Goal: Task Accomplishment & Management: Manage account settings

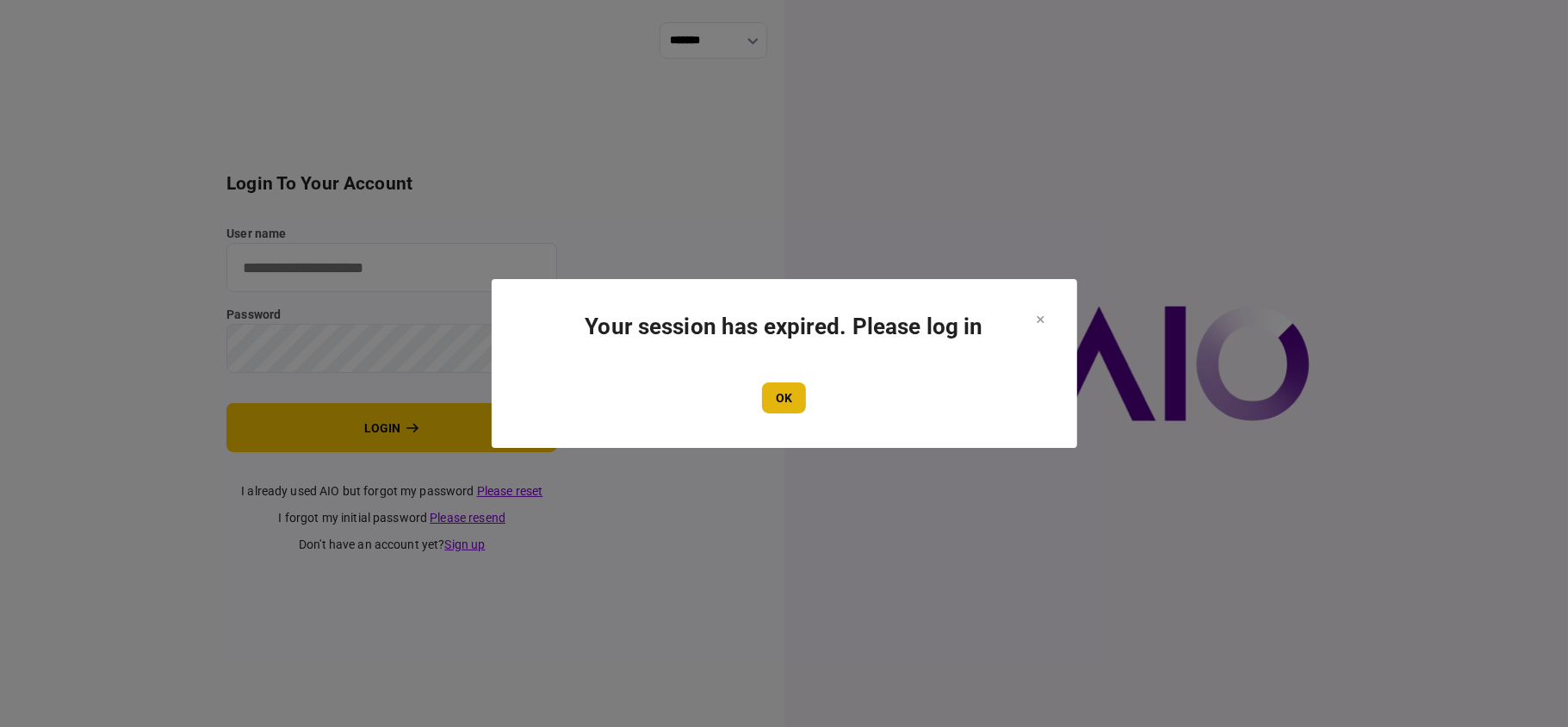
type input "**"
drag, startPoint x: 789, startPoint y: 390, endPoint x: 765, endPoint y: 407, distance: 29.4
click at [789, 391] on button "OK" at bounding box center [784, 398] width 44 height 31
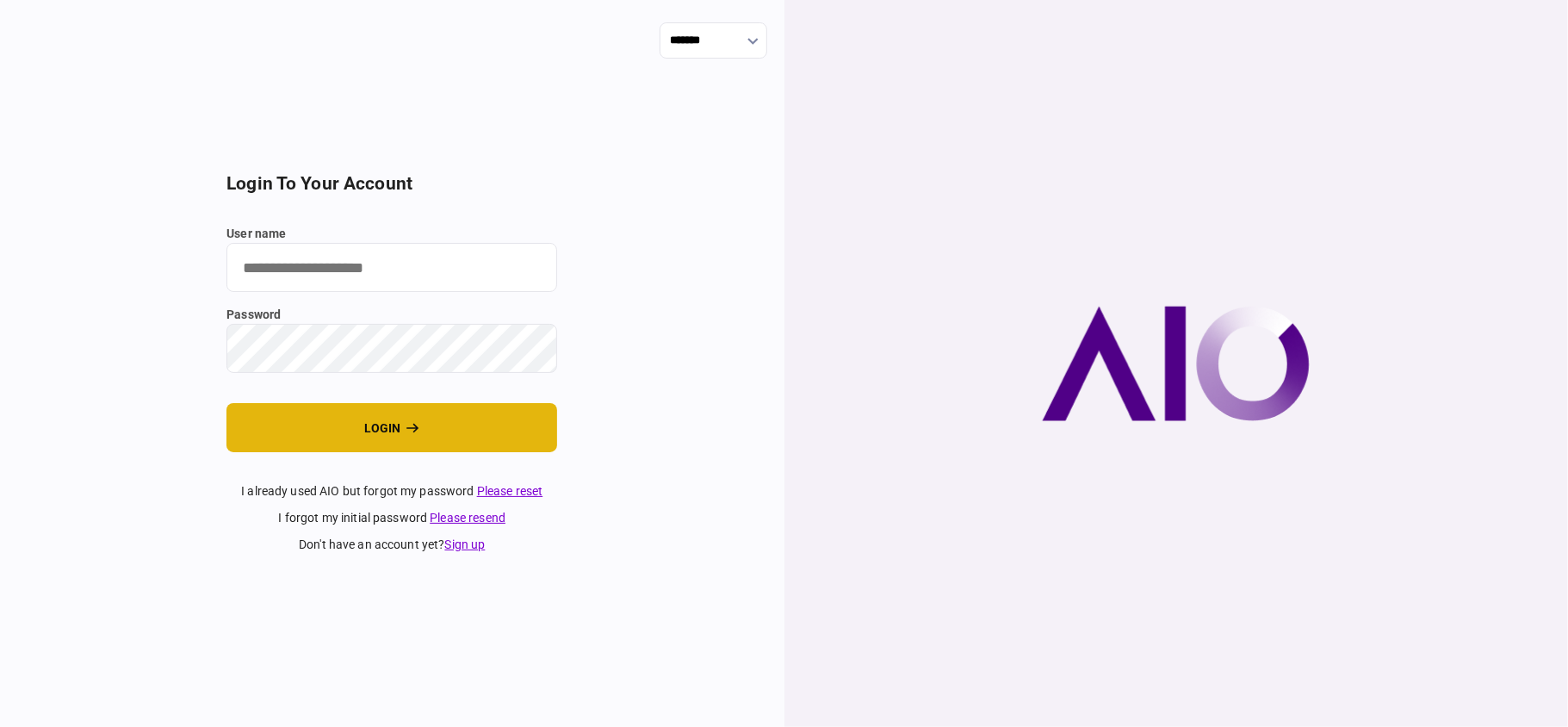
type input "**"
click at [375, 429] on button "login" at bounding box center [392, 428] width 331 height 49
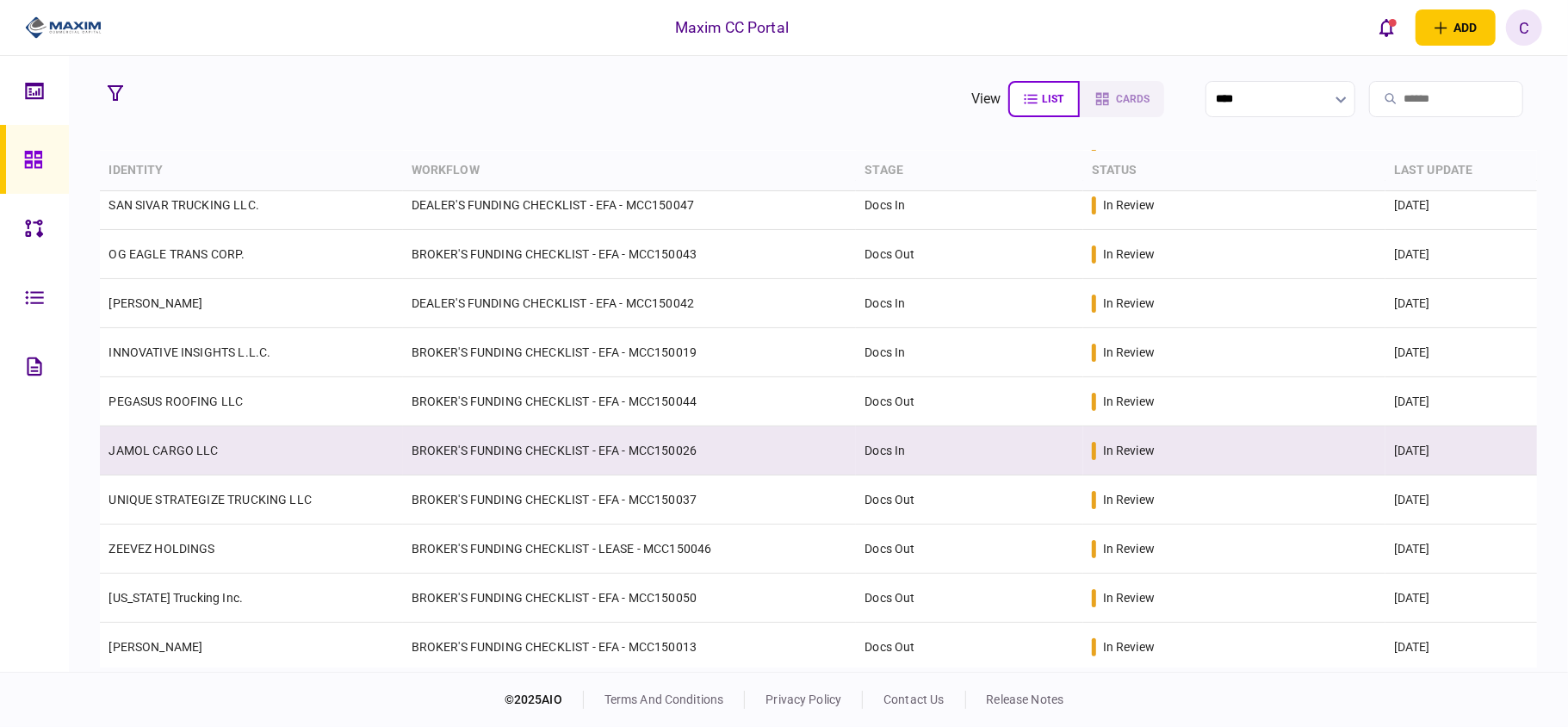
scroll to position [211, 0]
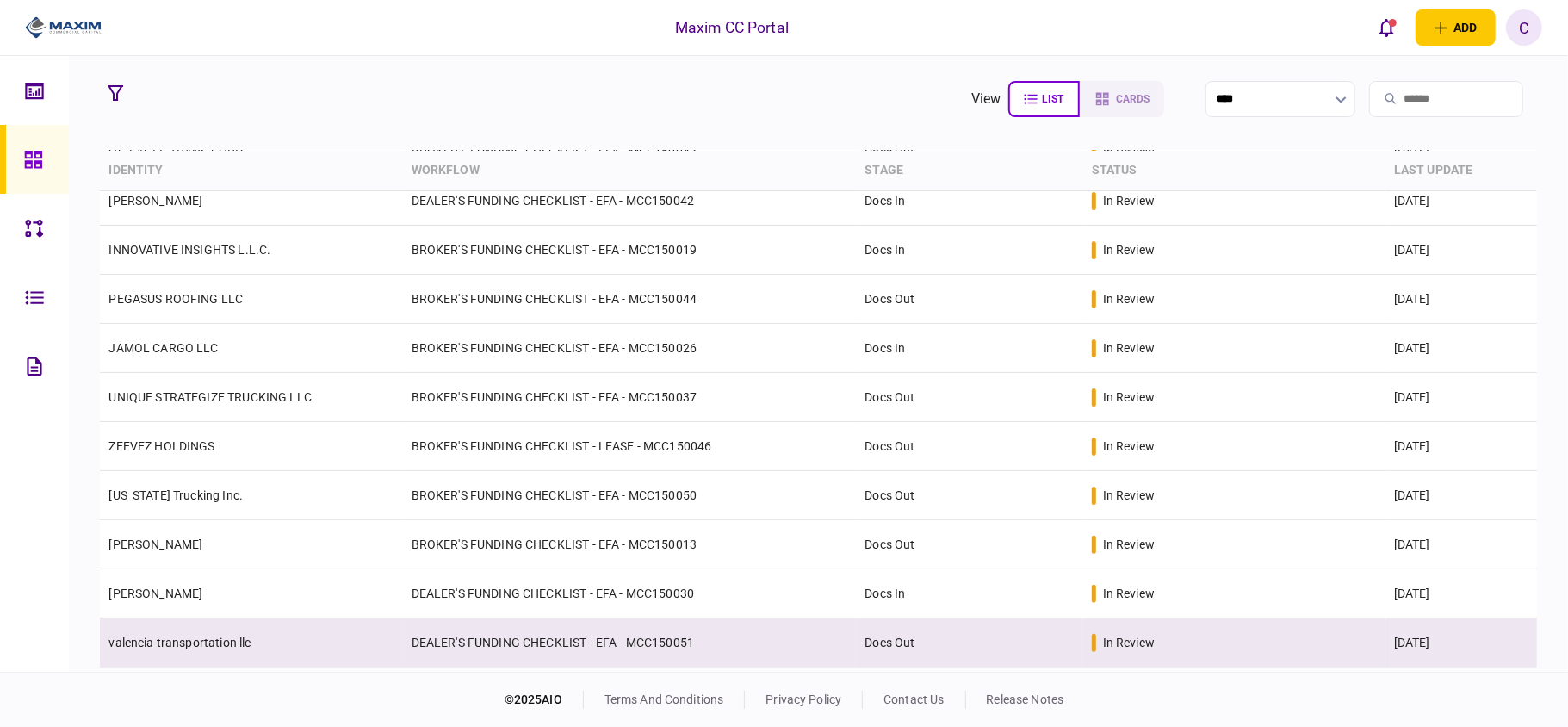
drag, startPoint x: 713, startPoint y: 641, endPoint x: 711, endPoint y: 622, distance: 19.1
click at [711, 622] on td "DEALER'S FUNDING CHECKLIST - EFA - MCC150051" at bounding box center [630, 643] width 454 height 49
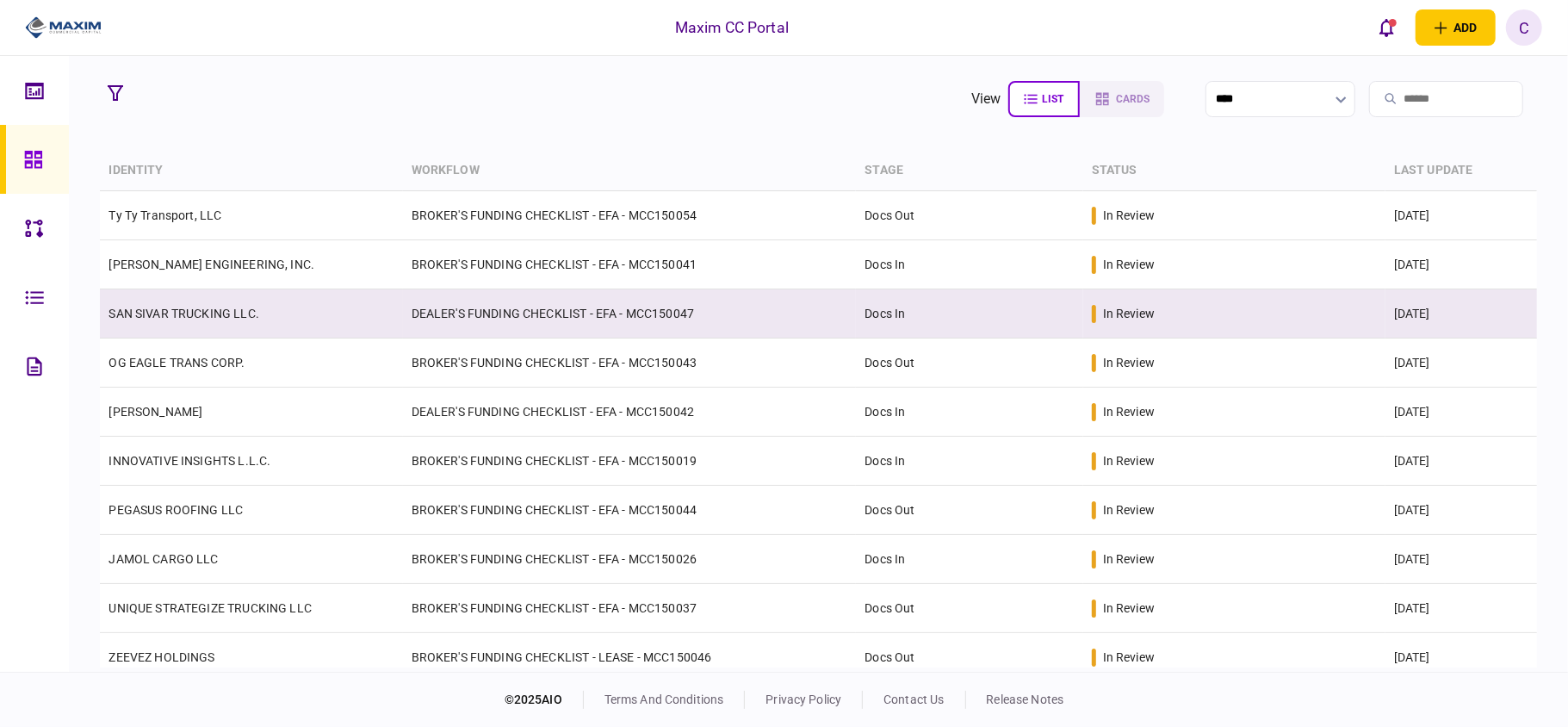
scroll to position [211, 0]
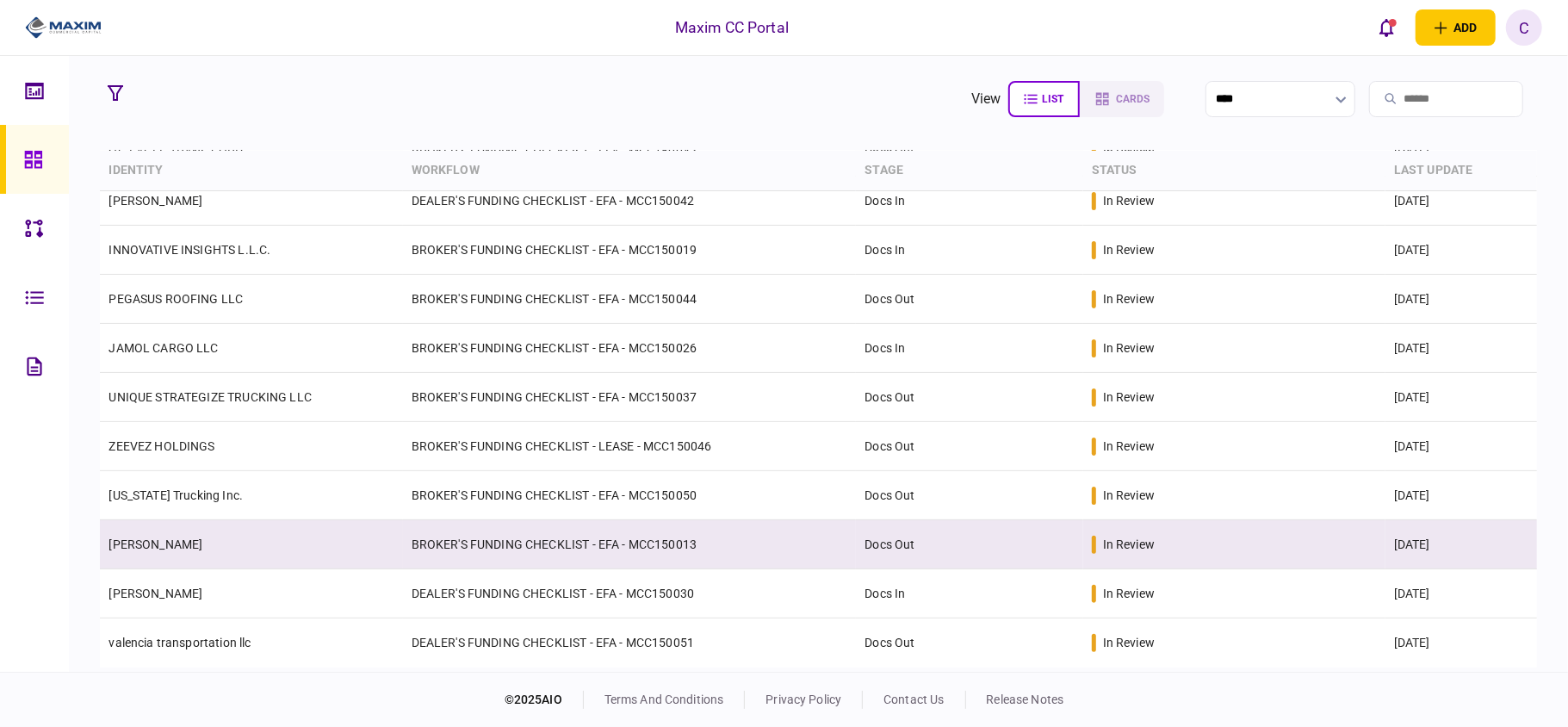
click at [1241, 534] on td "in review" at bounding box center [1234, 545] width 302 height 49
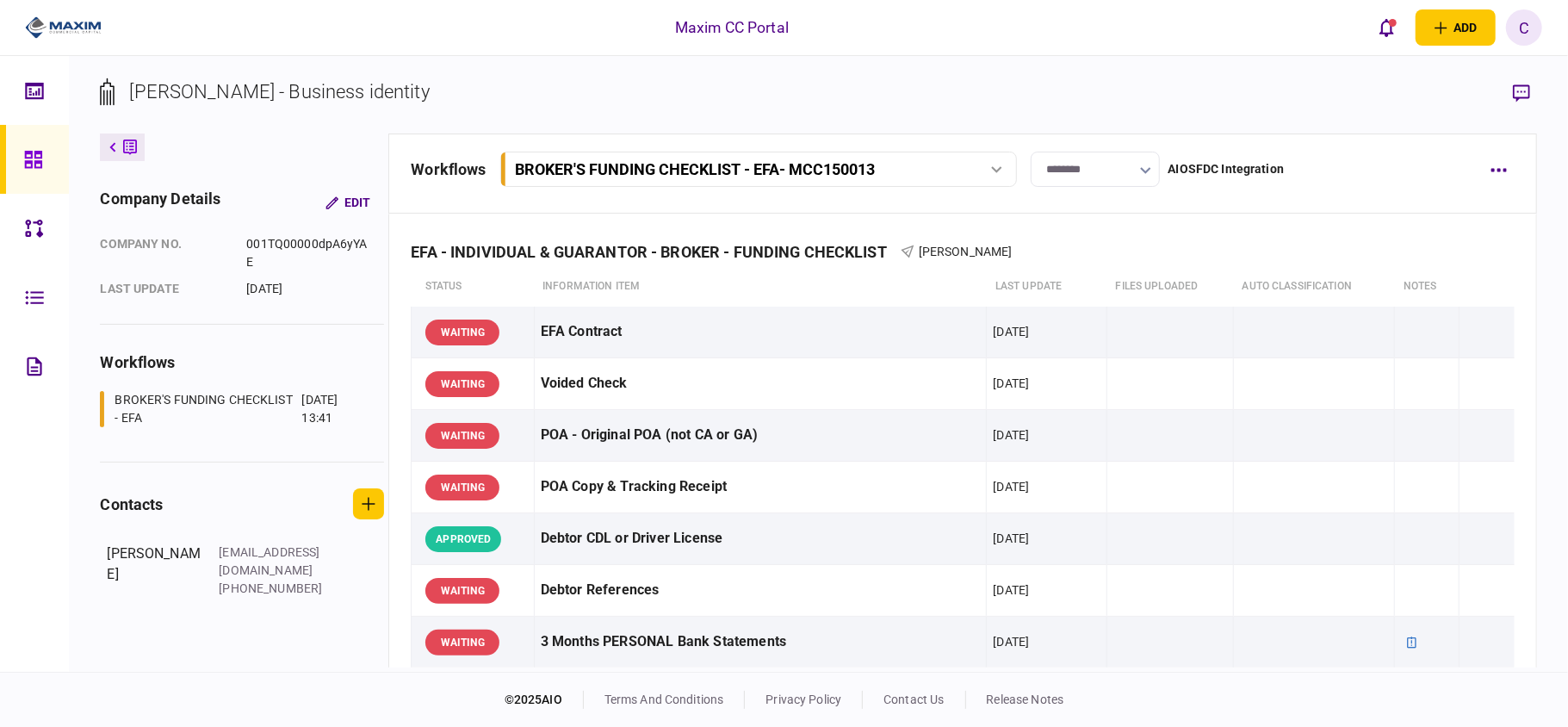
click at [1101, 178] on input "********" at bounding box center [1096, 169] width 129 height 36
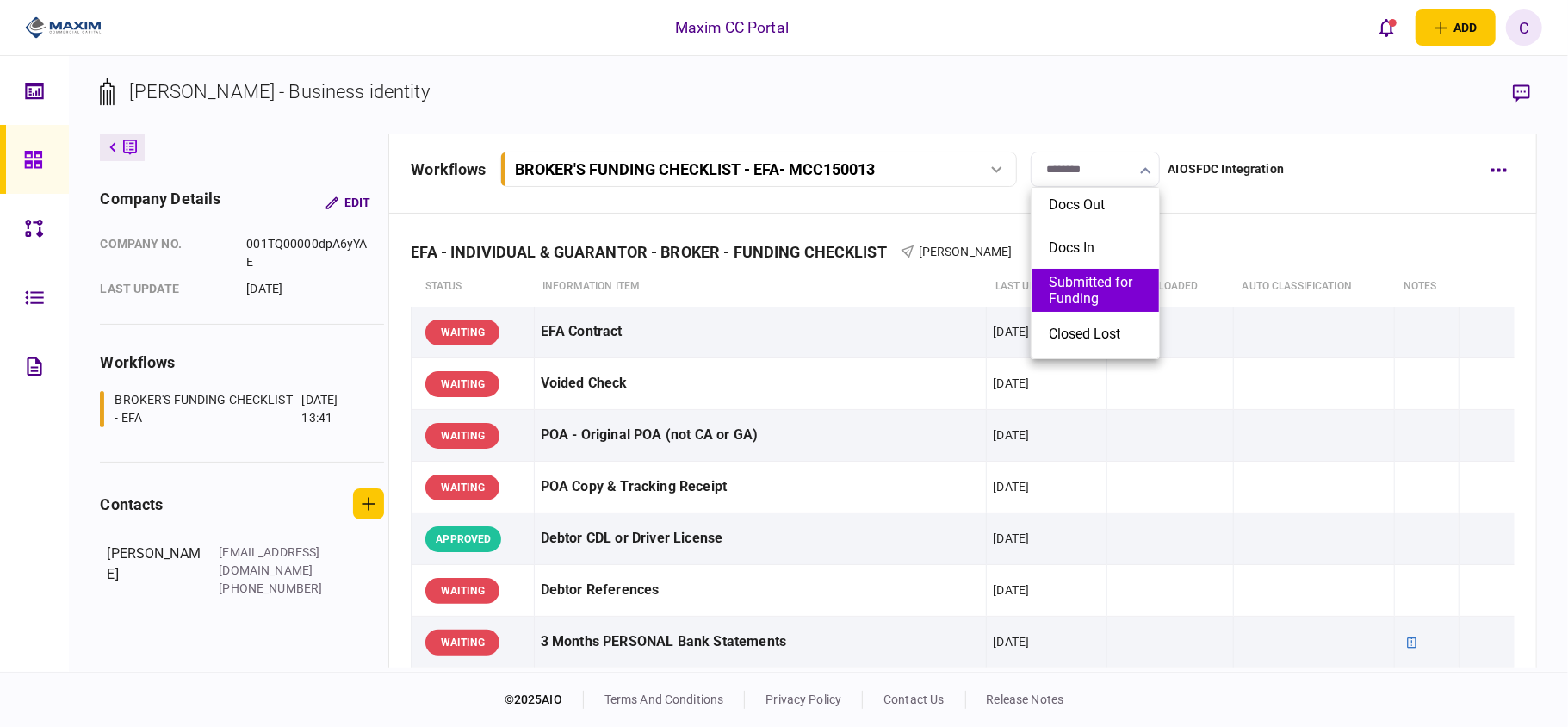
scroll to position [88, 0]
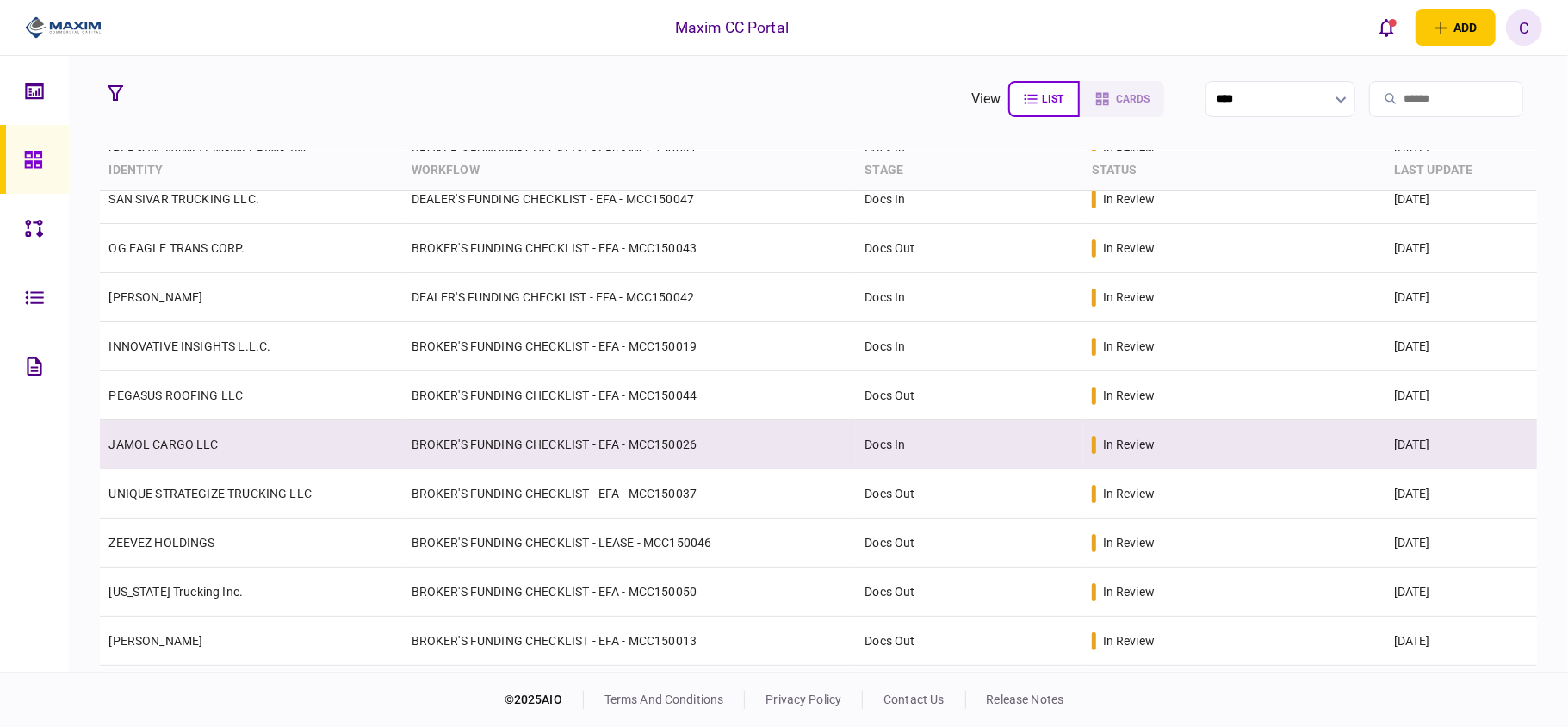
scroll to position [211, 0]
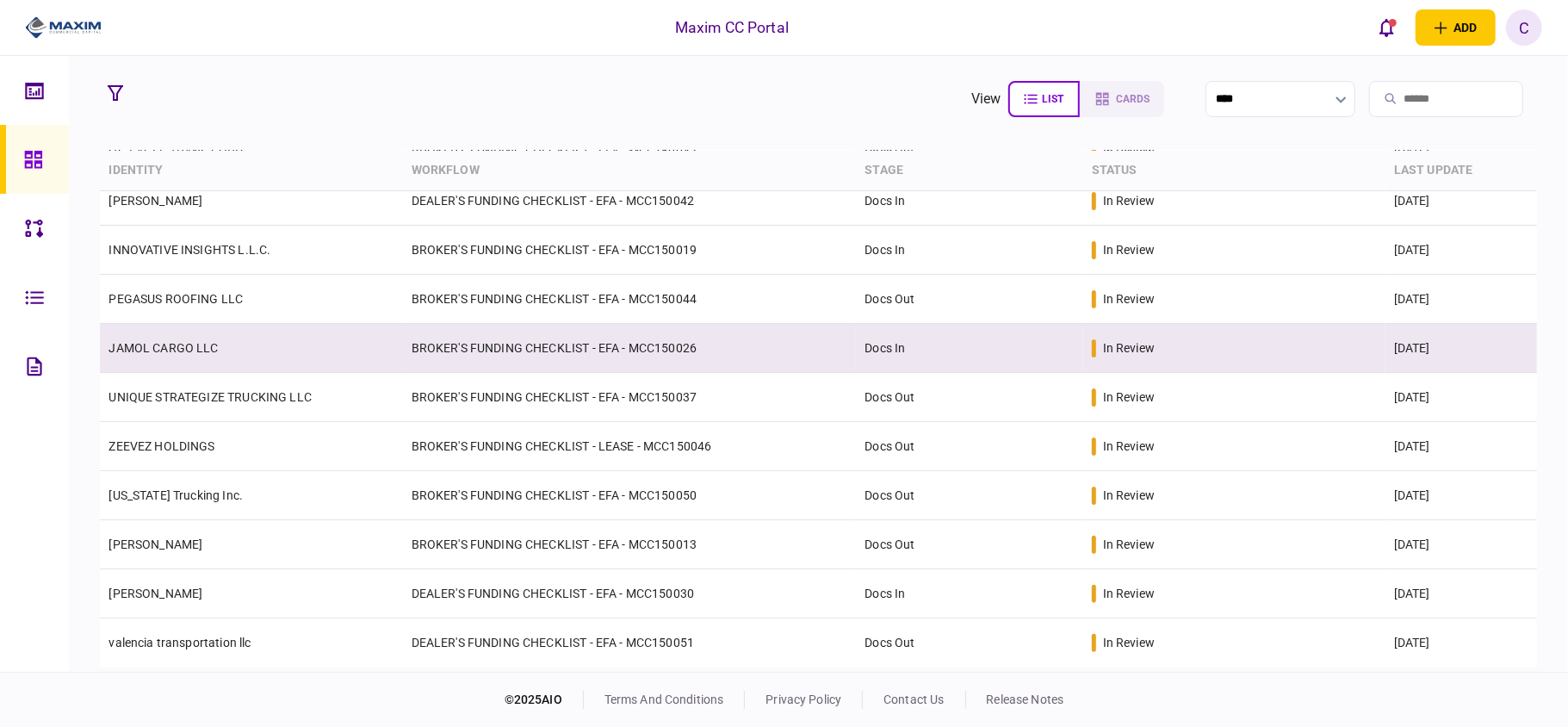
click at [428, 342] on td "BROKER'S FUNDING CHECKLIST - EFA - MCC150026" at bounding box center [630, 348] width 454 height 49
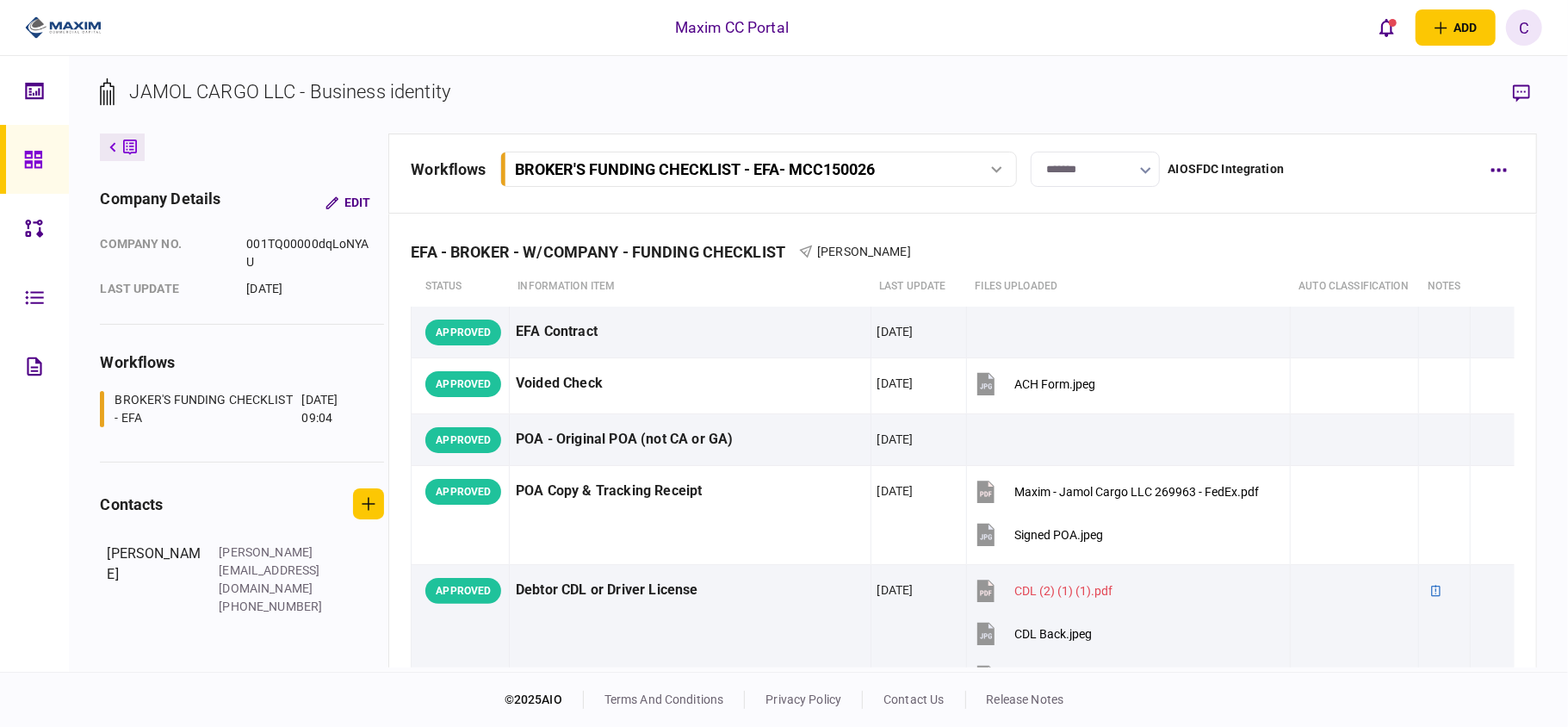
click at [1127, 174] on input "*******" at bounding box center [1096, 169] width 129 height 36
click at [1090, 329] on button "Submitted for Funding" at bounding box center [1093, 338] width 93 height 33
type input "**********"
click at [38, 163] on icon at bounding box center [33, 159] width 17 height 17
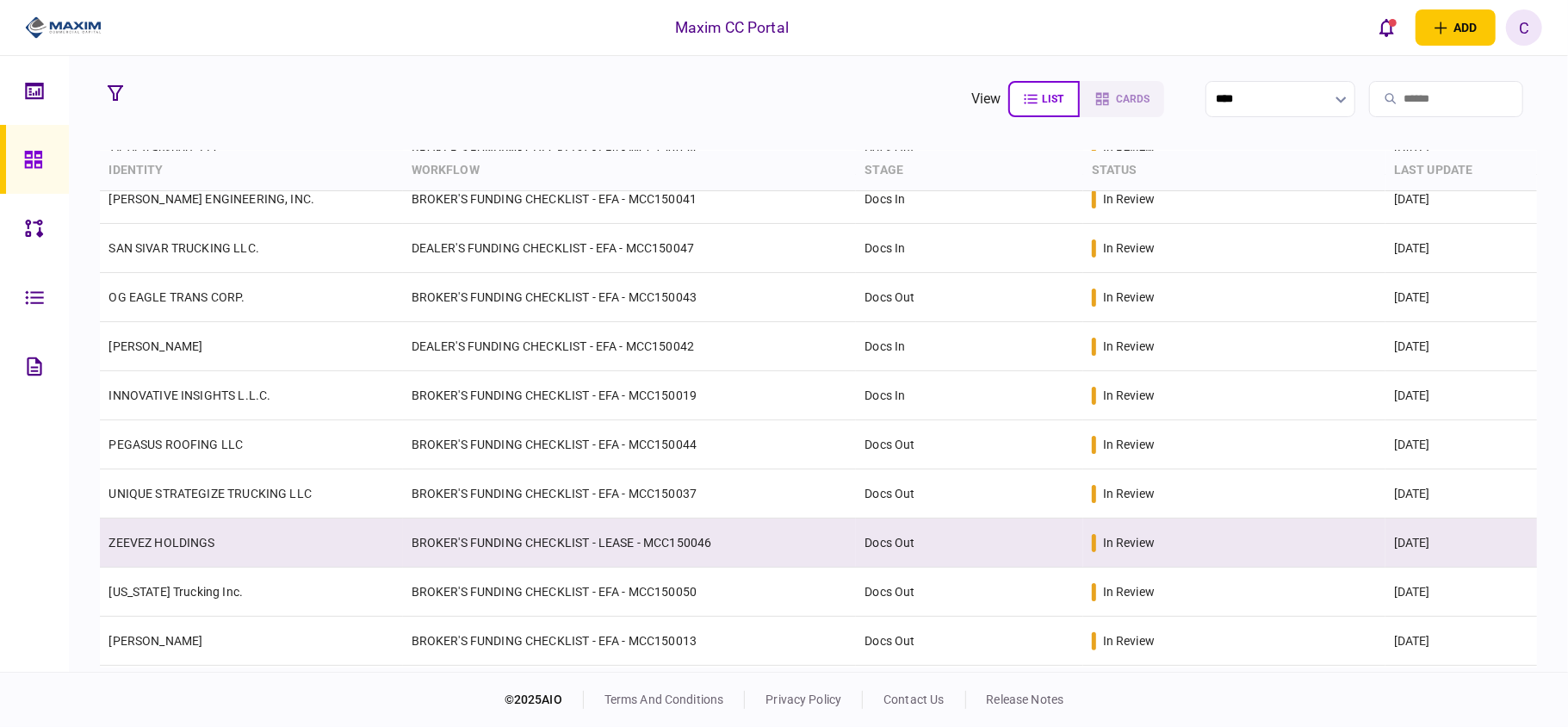
scroll to position [211, 0]
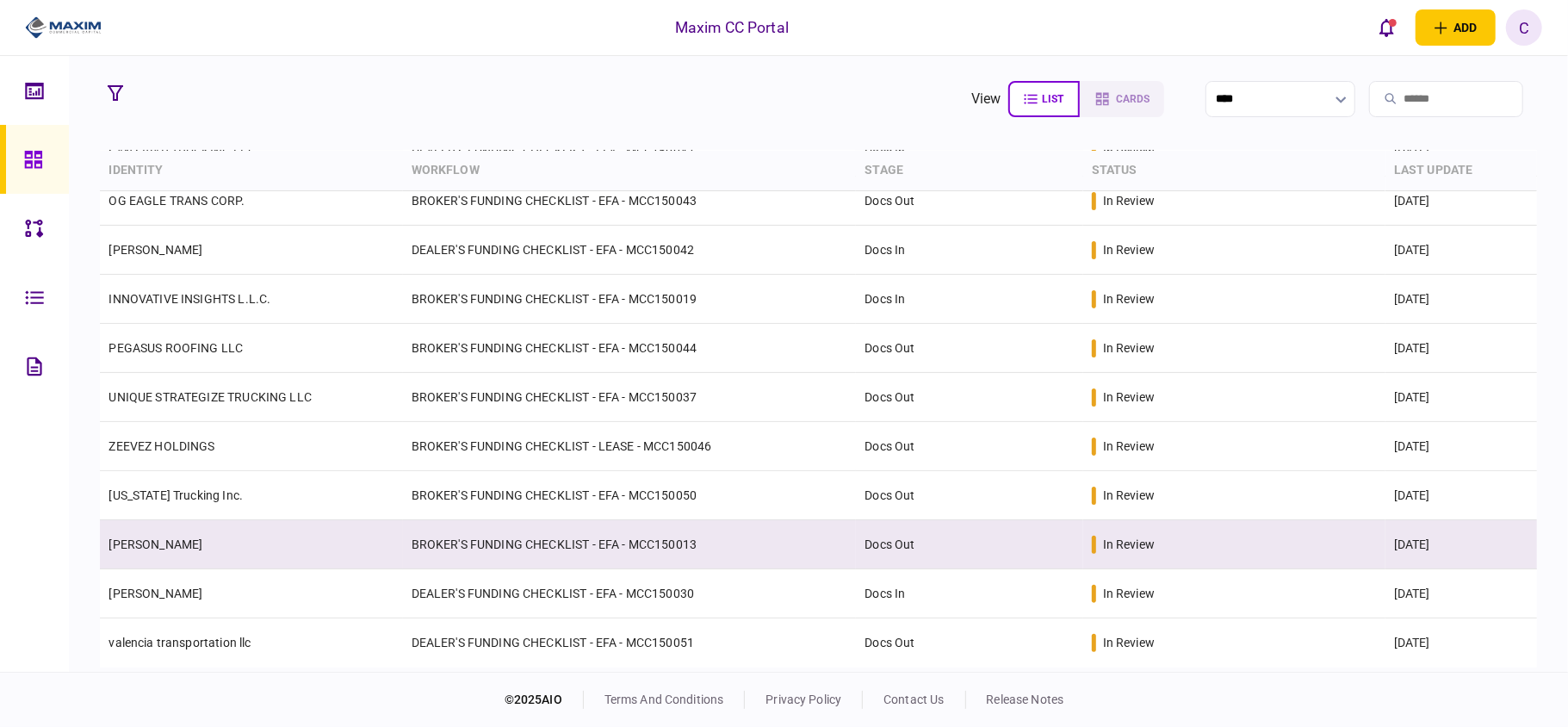
click at [734, 538] on td "BROKER'S FUNDING CHECKLIST - EFA - MCC150013" at bounding box center [630, 545] width 454 height 49
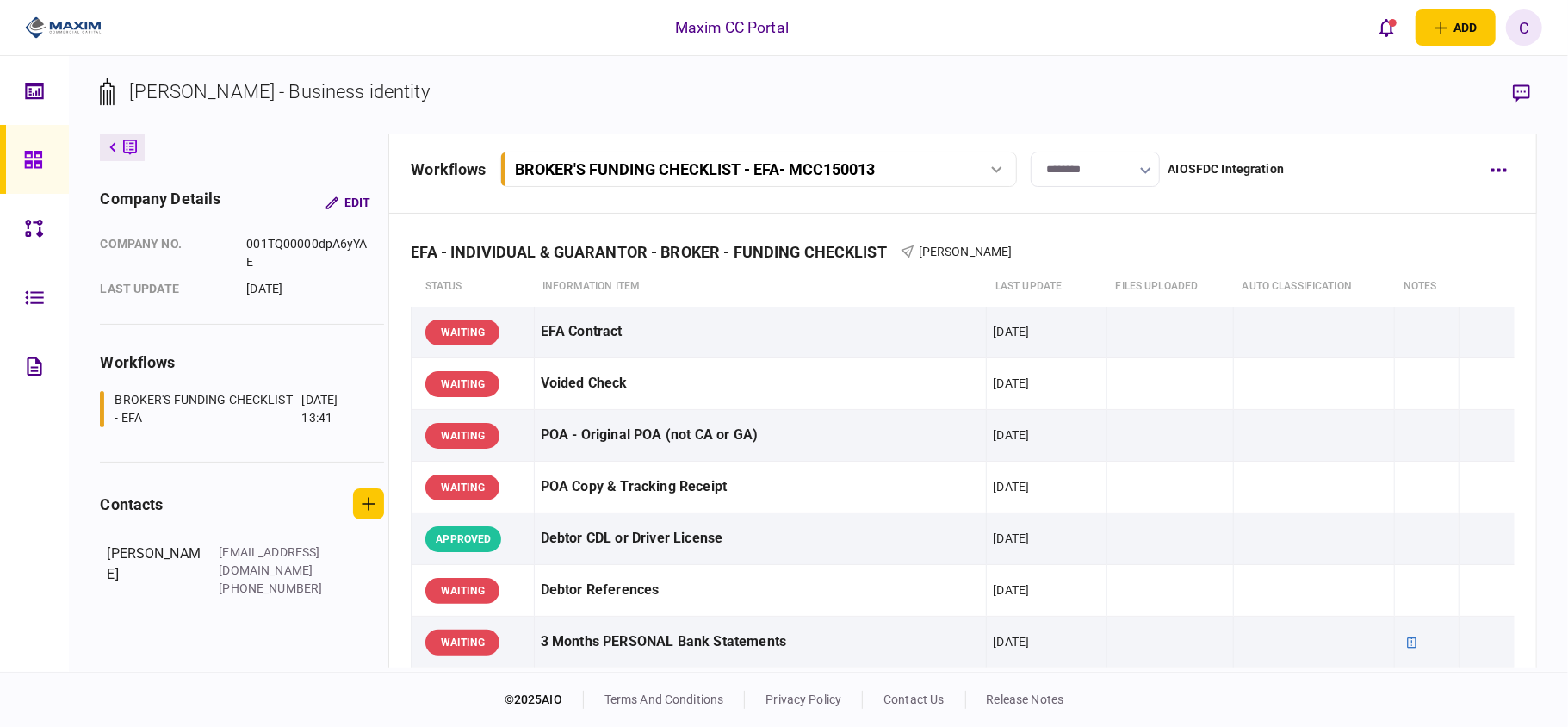
click at [1137, 178] on input "********" at bounding box center [1096, 169] width 129 height 36
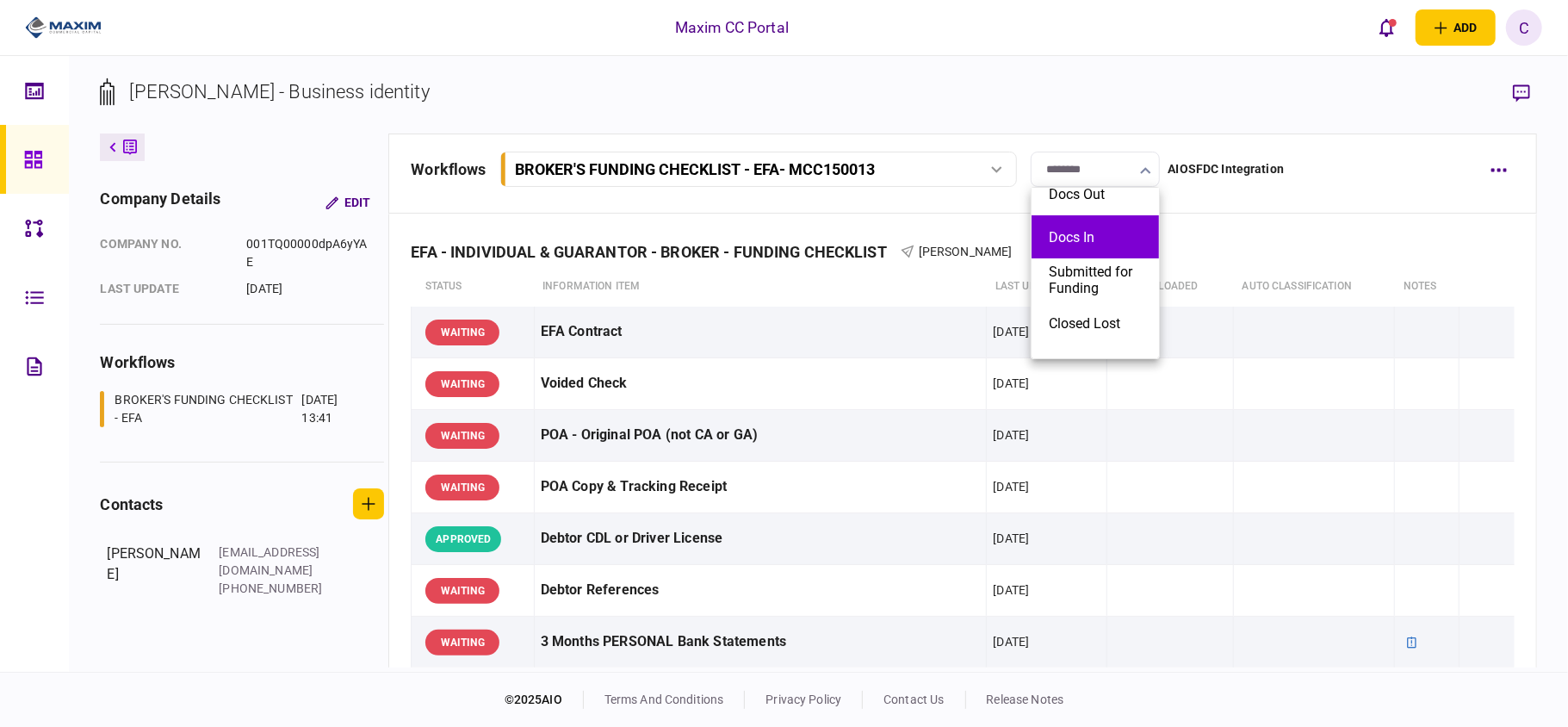
scroll to position [88, 0]
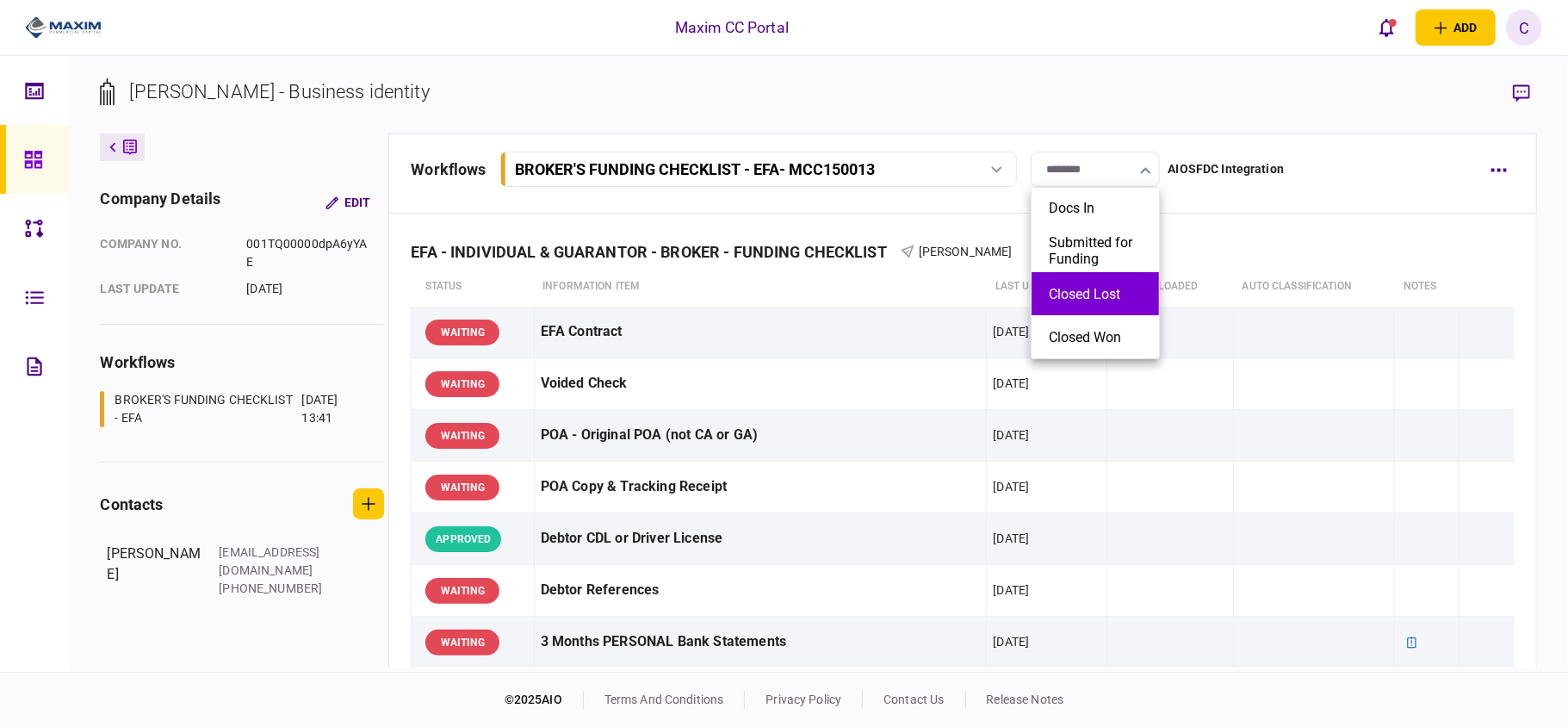
click at [1065, 294] on button "Closed Lost" at bounding box center [1095, 294] width 93 height 16
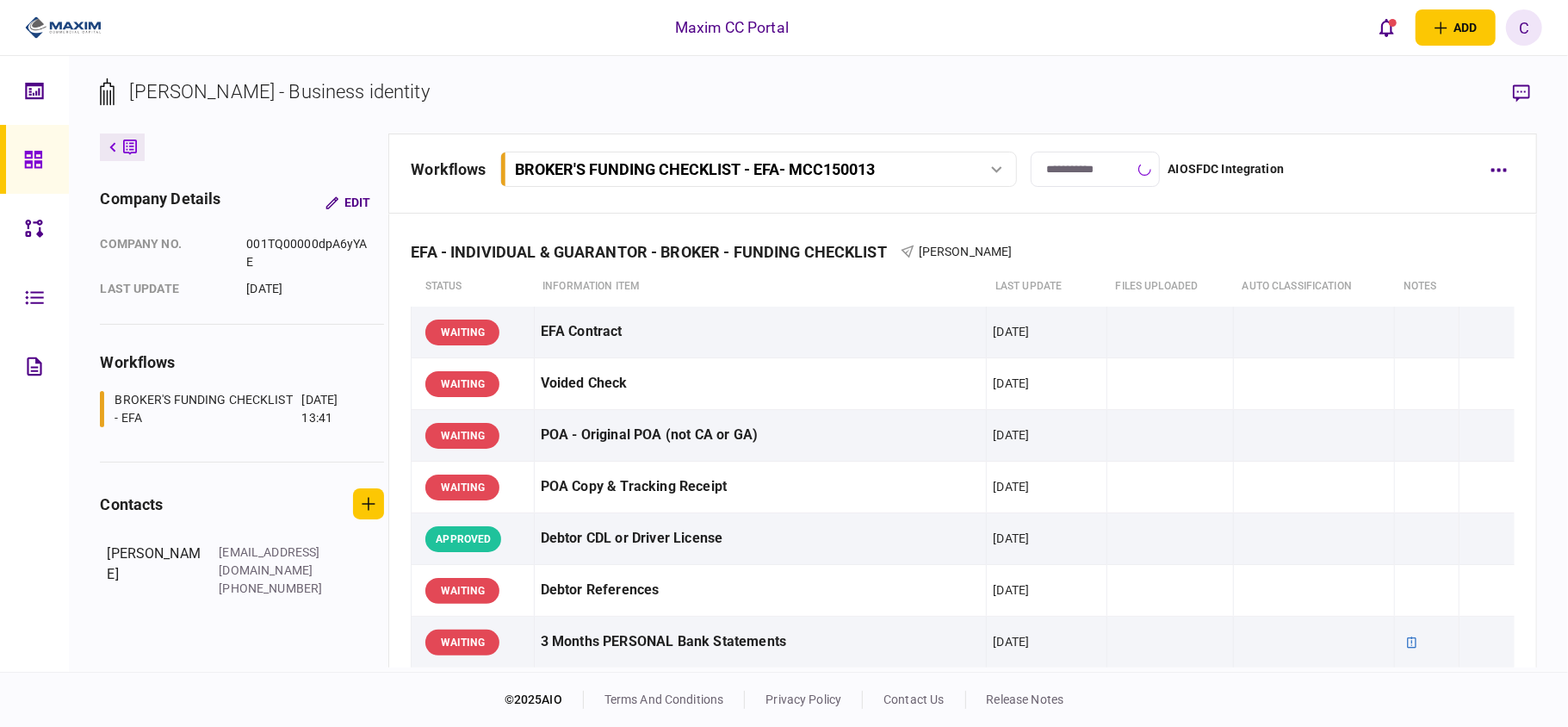
type input "**********"
click at [43, 147] on div at bounding box center [37, 159] width 27 height 69
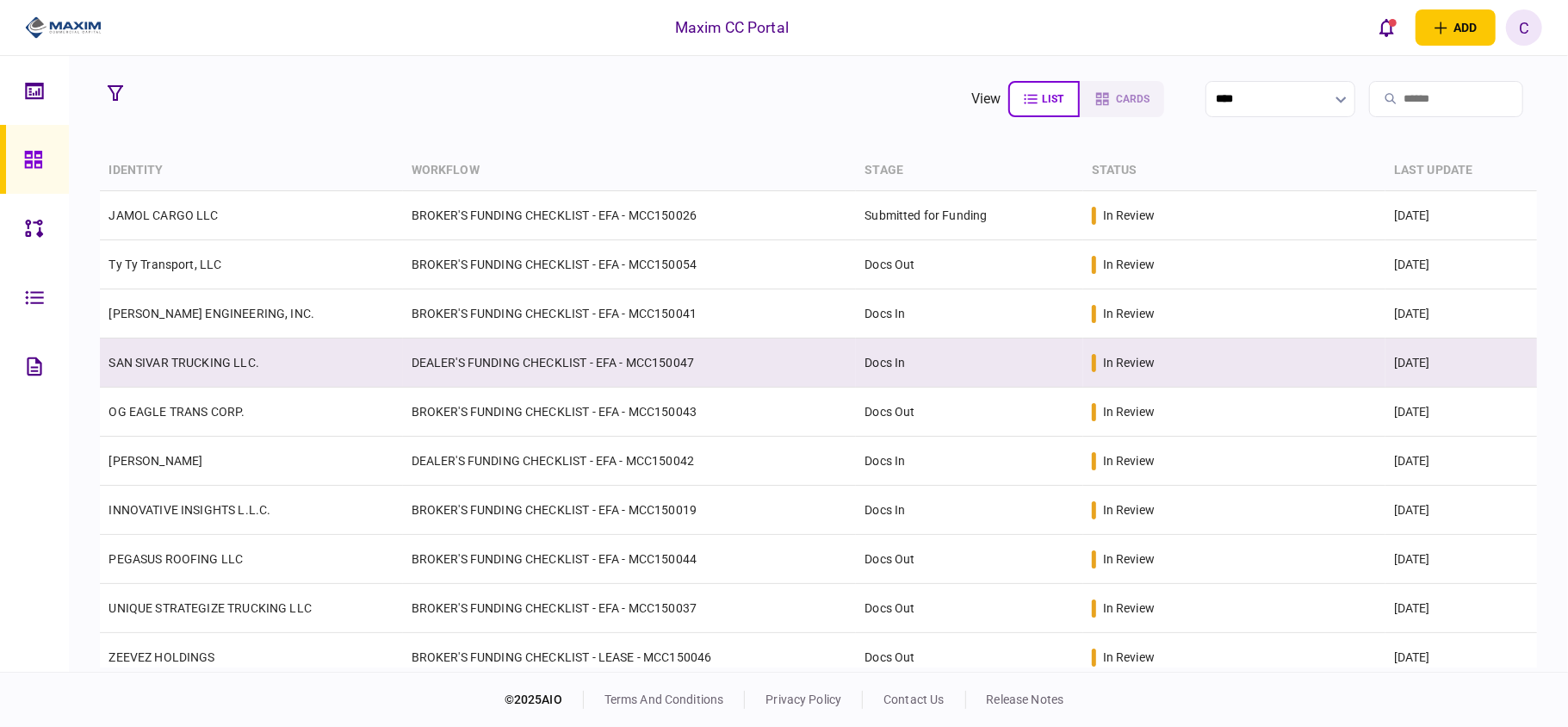
click at [707, 356] on td "DEALER'S FUNDING CHECKLIST - EFA - MCC150047" at bounding box center [630, 363] width 454 height 49
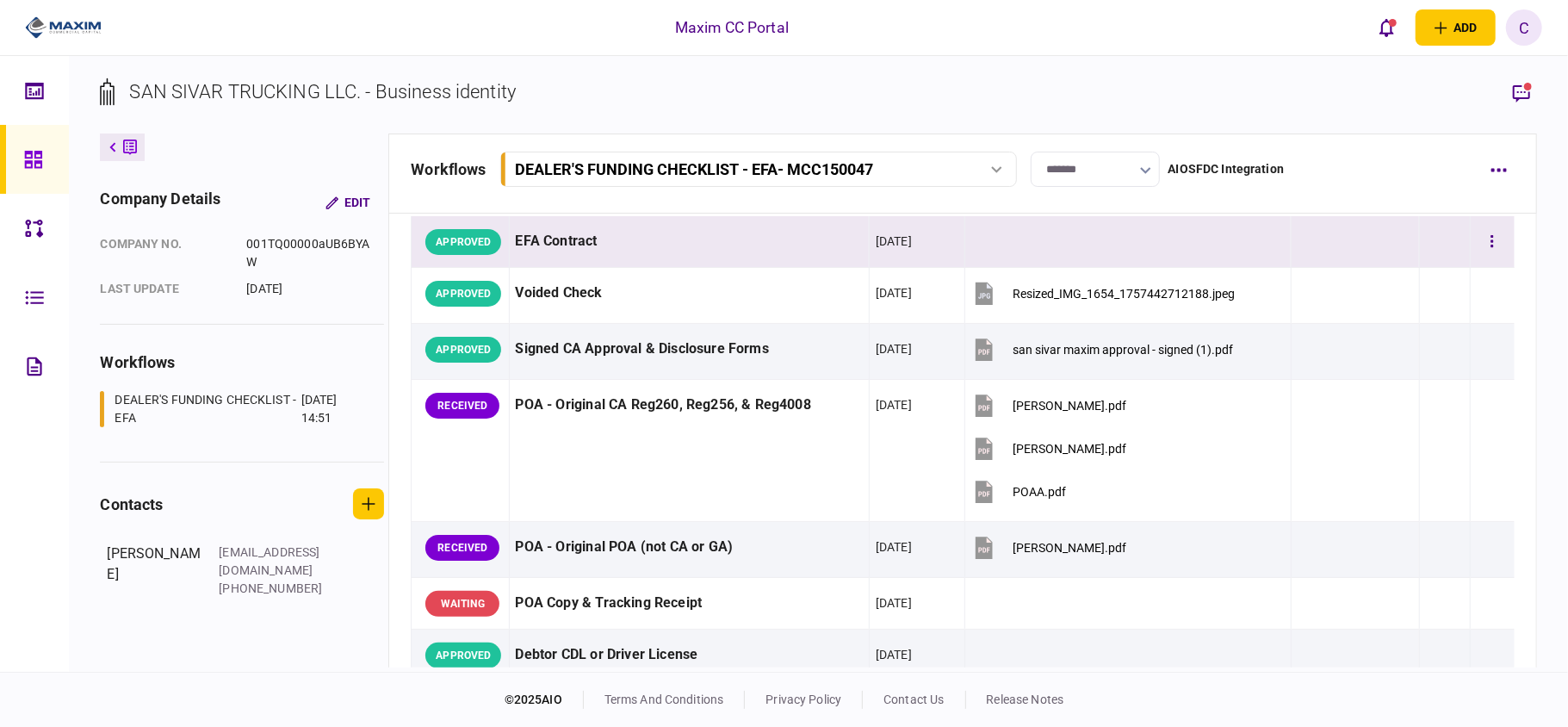
scroll to position [229, 0]
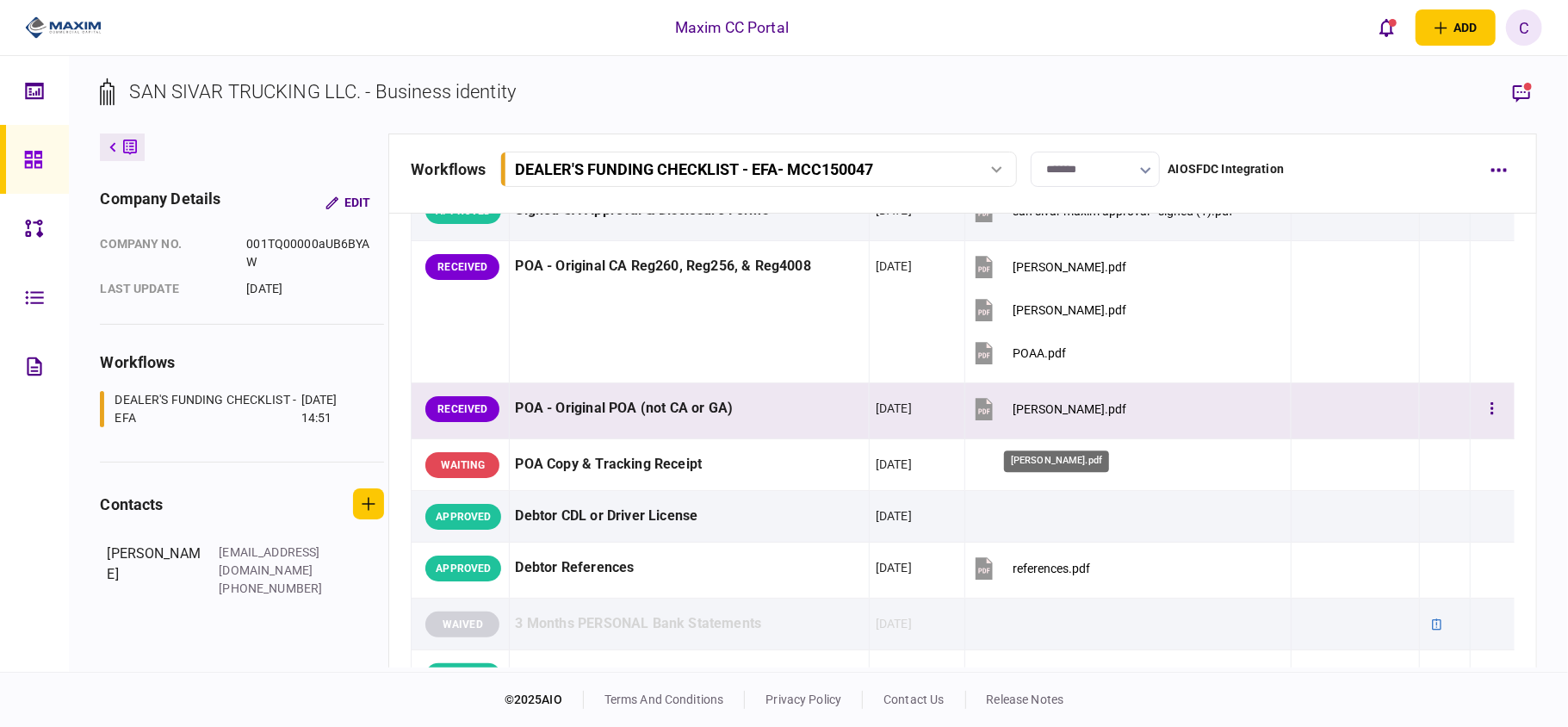
click at [1065, 416] on div "[PERSON_NAME].pdf" at bounding box center [1070, 409] width 114 height 14
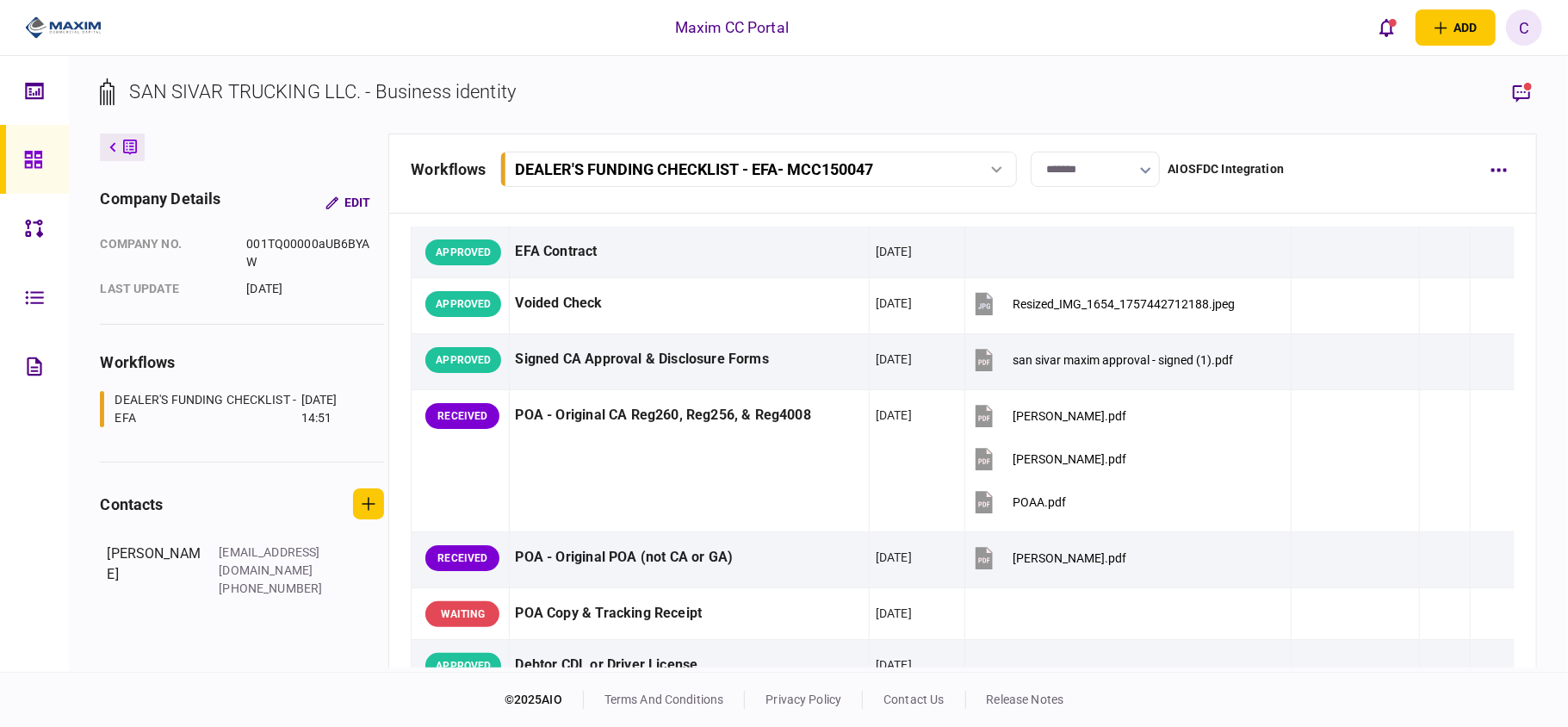
scroll to position [0, 0]
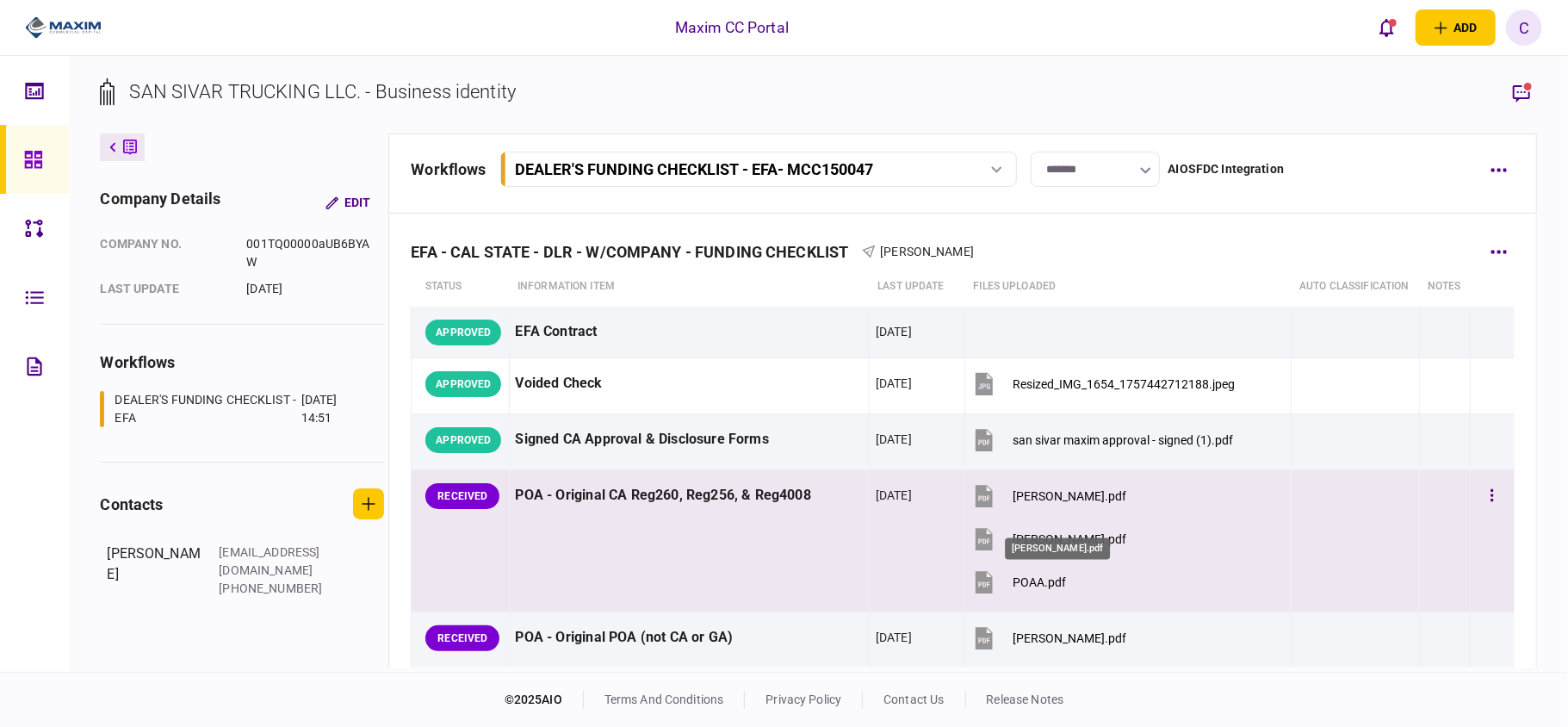
click at [1038, 503] on div "[PERSON_NAME].pdf" at bounding box center [1070, 496] width 114 height 14
click at [1013, 546] on div "[PERSON_NAME].pdf" at bounding box center [1070, 539] width 114 height 14
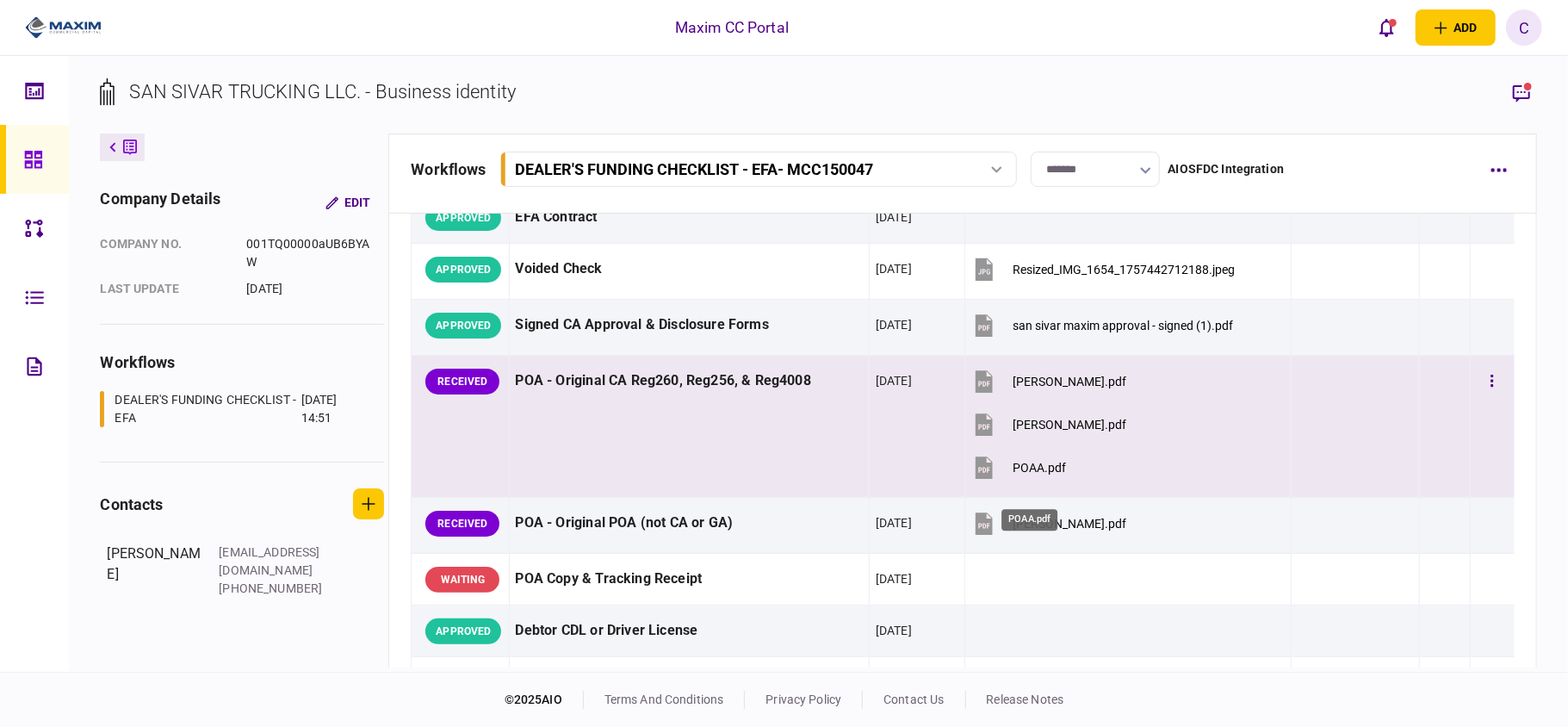
click at [1047, 474] on div "POAA.pdf" at bounding box center [1039, 468] width 53 height 14
click at [1480, 397] on button "button" at bounding box center [1492, 381] width 31 height 31
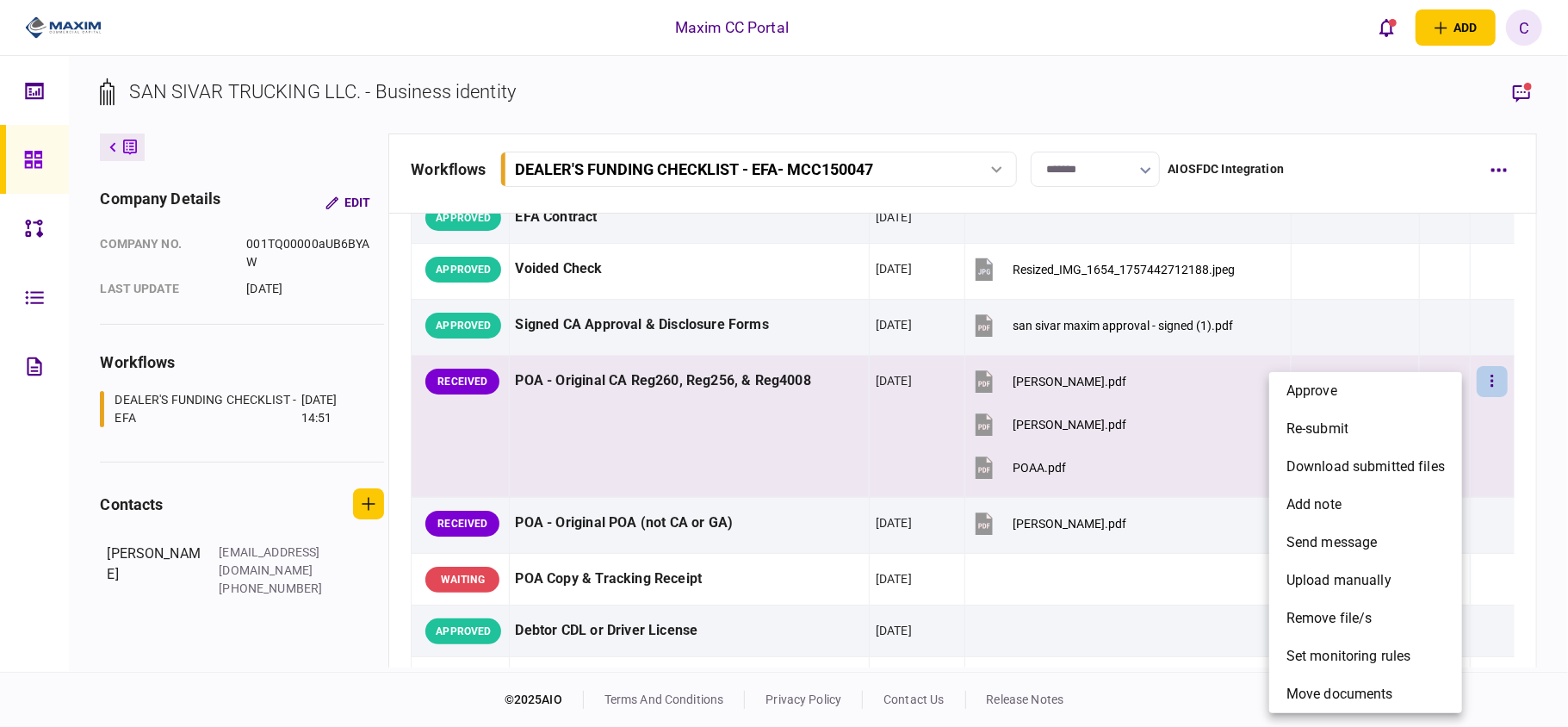
click at [548, 432] on div at bounding box center [784, 363] width 1568 height 727
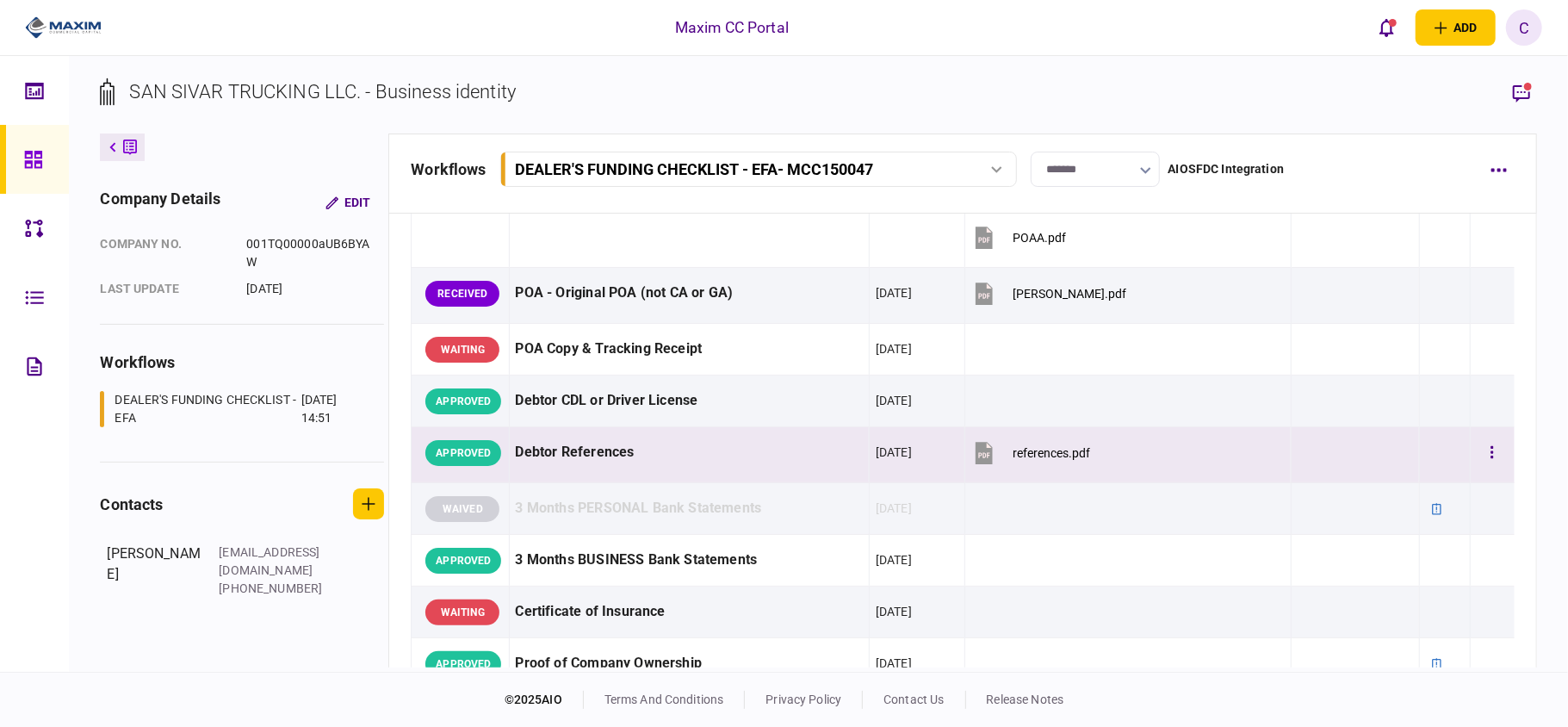
scroll to position [229, 0]
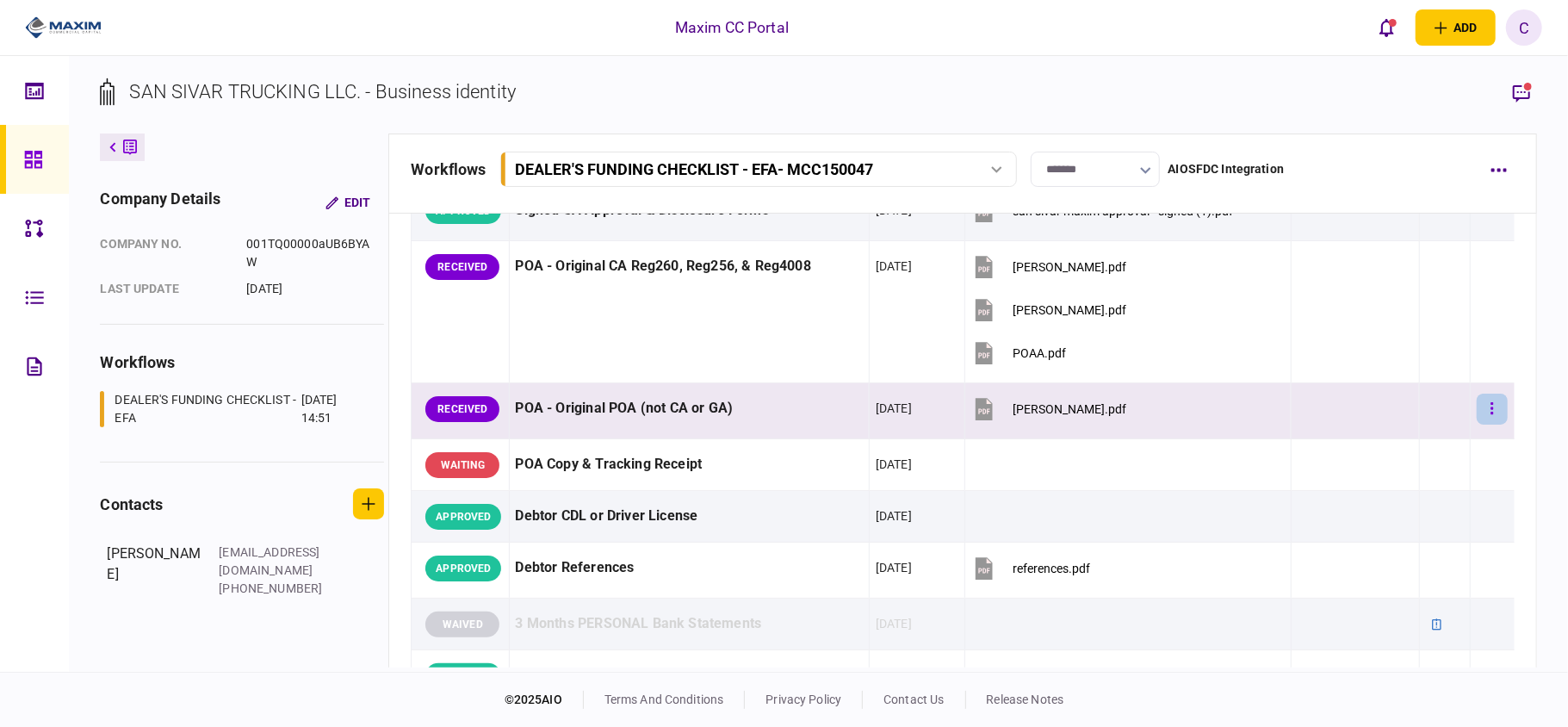
click at [1491, 417] on icon "button" at bounding box center [1493, 408] width 4 height 16
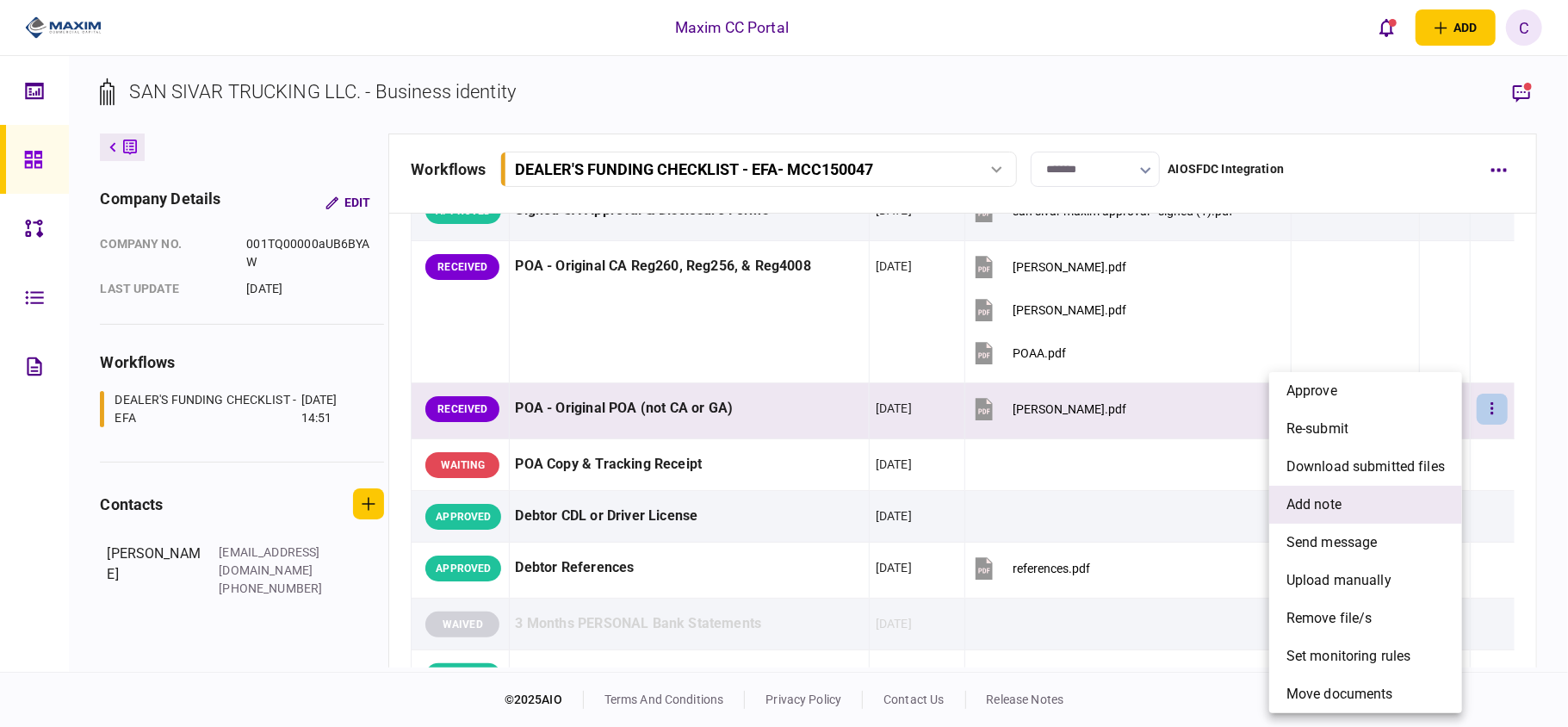
click at [1300, 506] on span "add note" at bounding box center [1314, 504] width 55 height 21
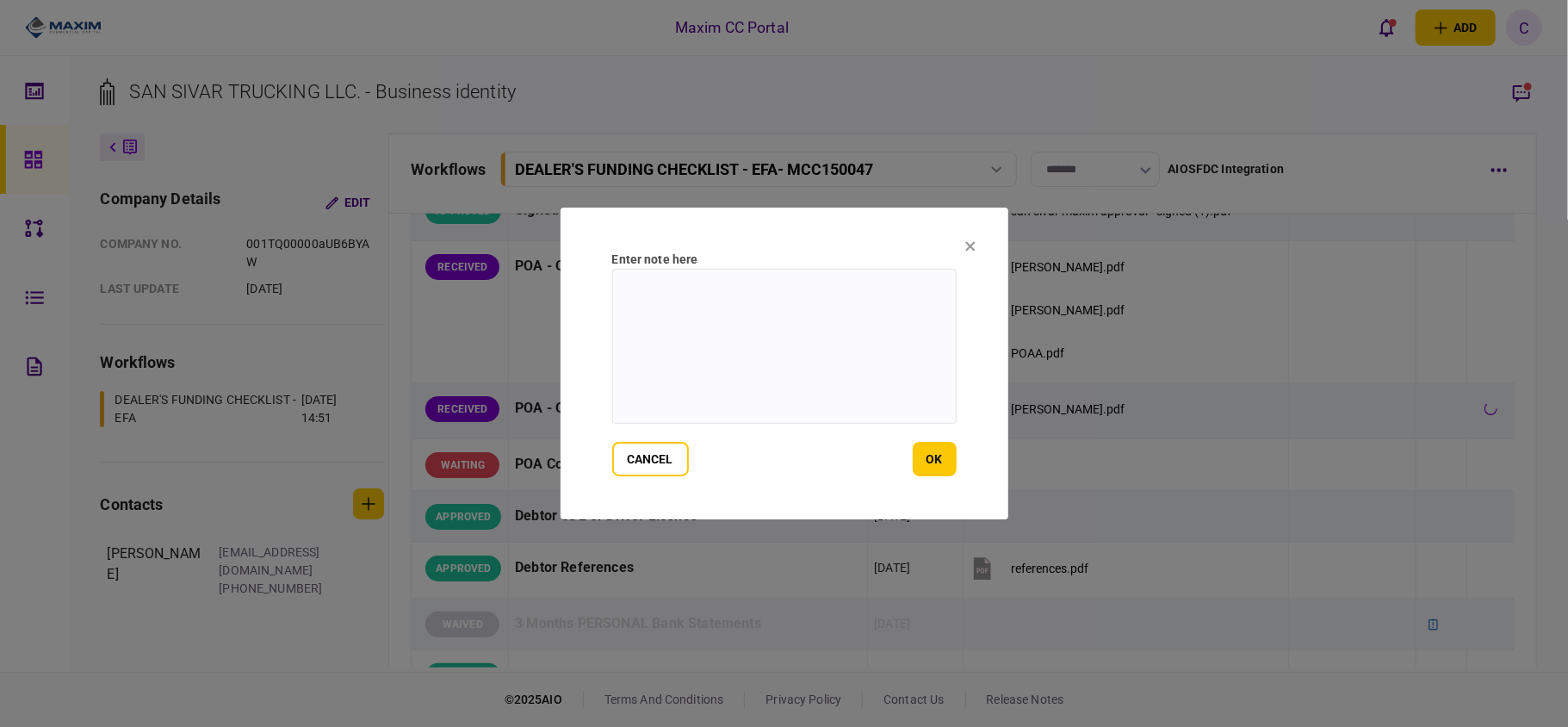
click at [799, 317] on textarea at bounding box center [785, 346] width 344 height 155
paste textarea "**********"
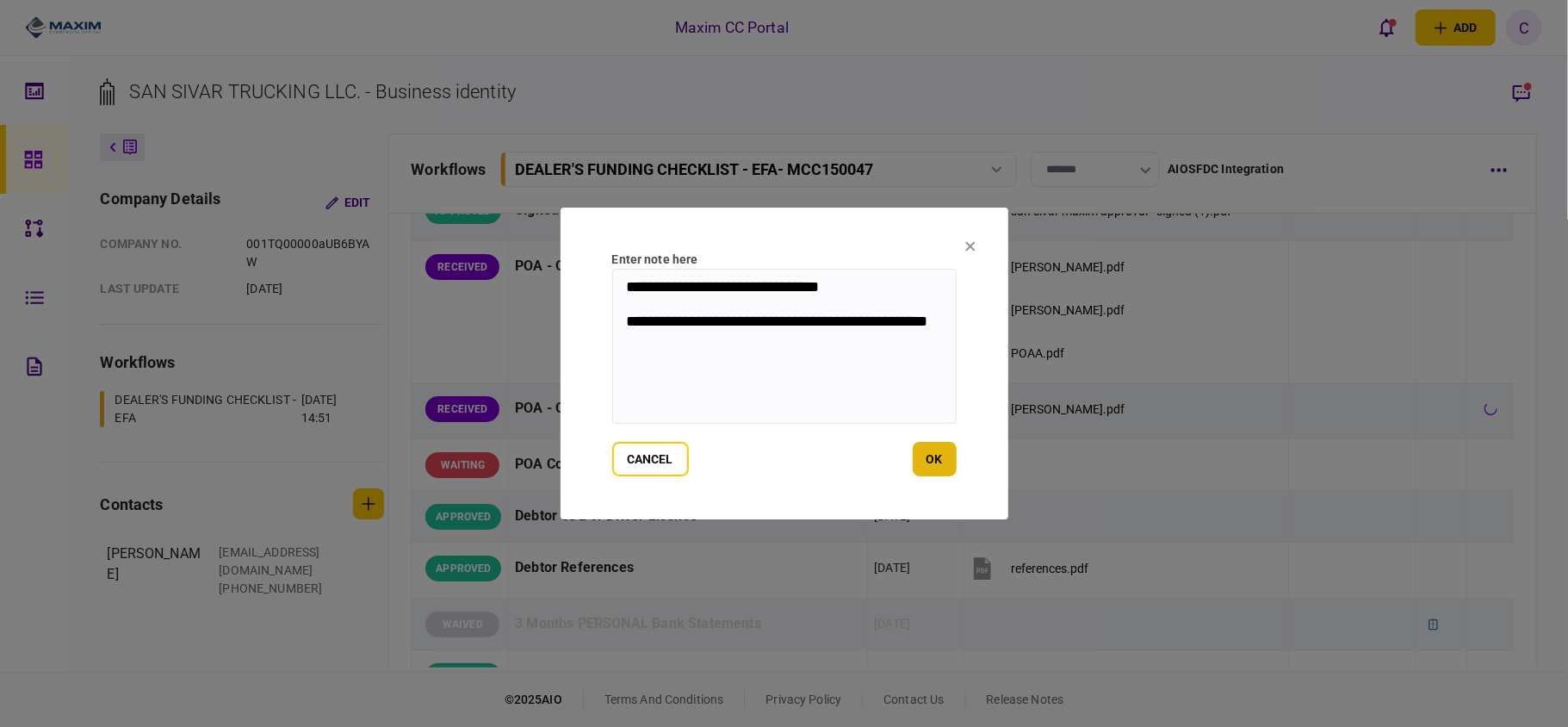
type textarea "**********"
click at [931, 460] on button "ok" at bounding box center [935, 458] width 44 height 35
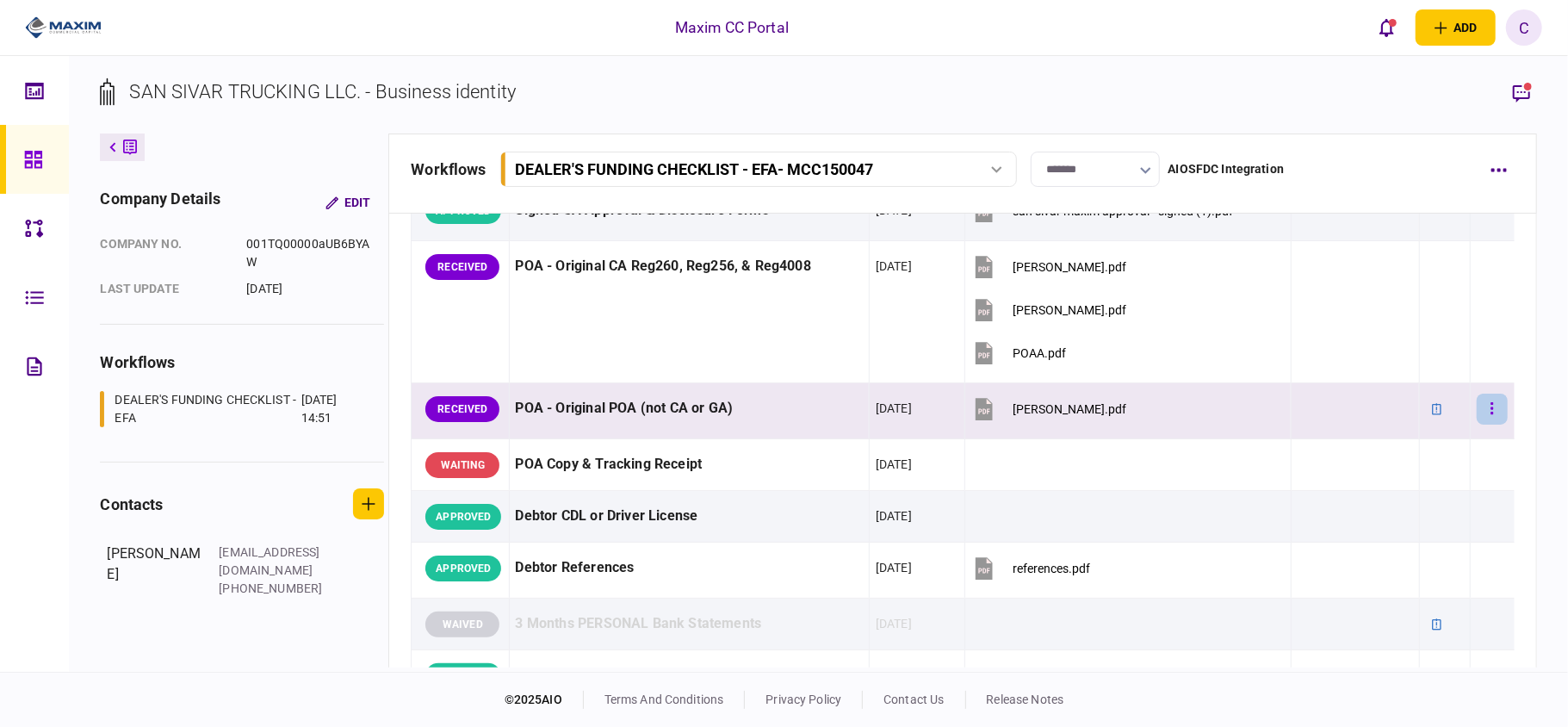
click at [1480, 425] on button "button" at bounding box center [1492, 409] width 31 height 31
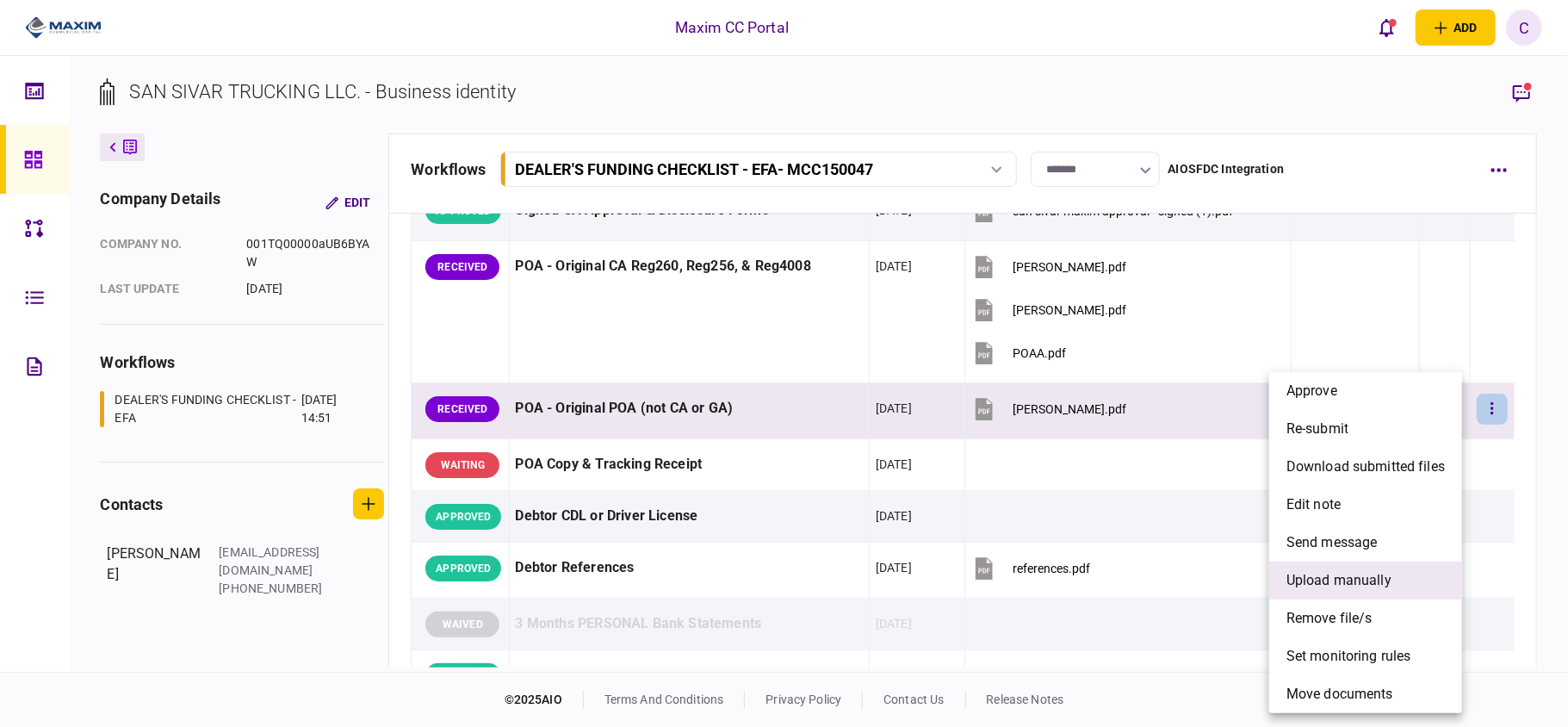
click at [1357, 575] on span "upload manually" at bounding box center [1339, 580] width 105 height 21
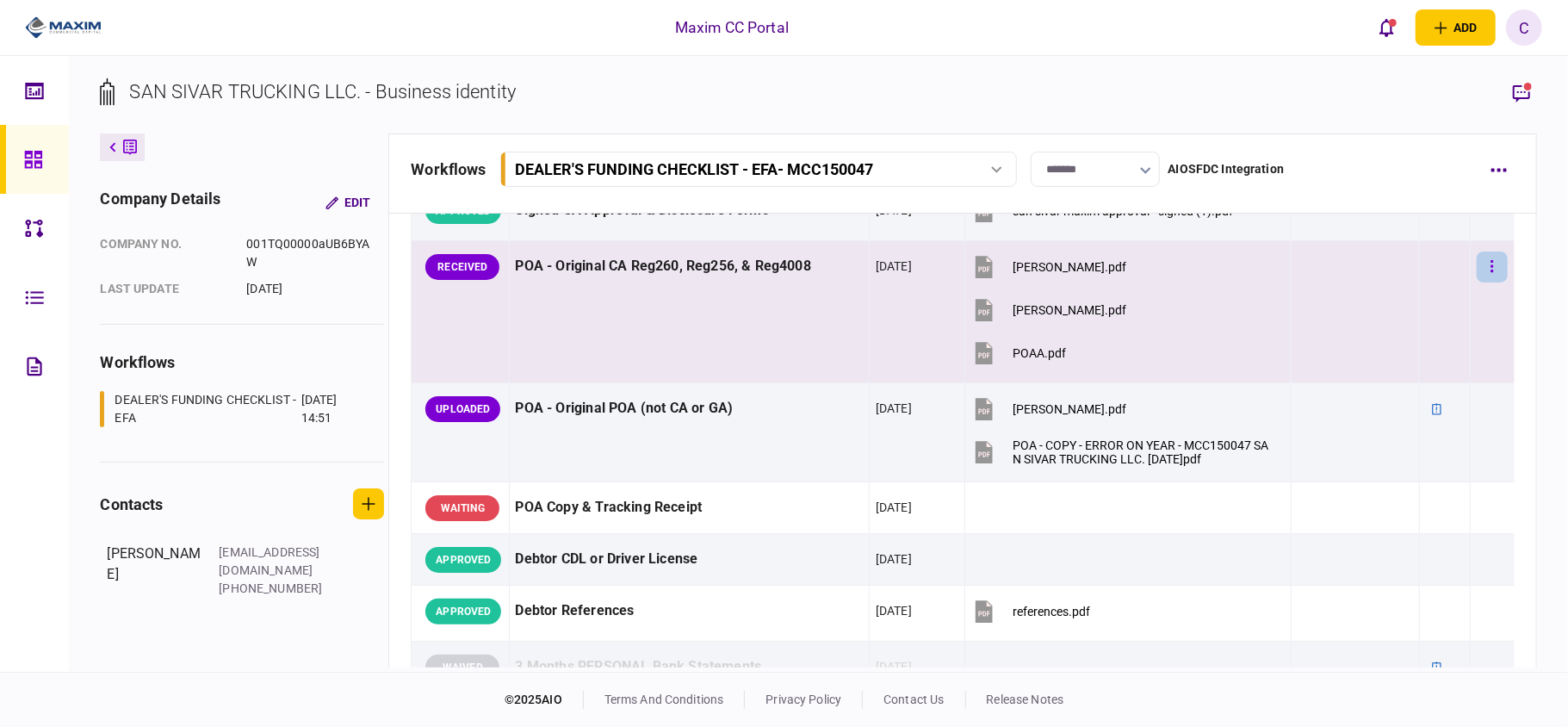
click at [1482, 283] on button "button" at bounding box center [1492, 267] width 31 height 31
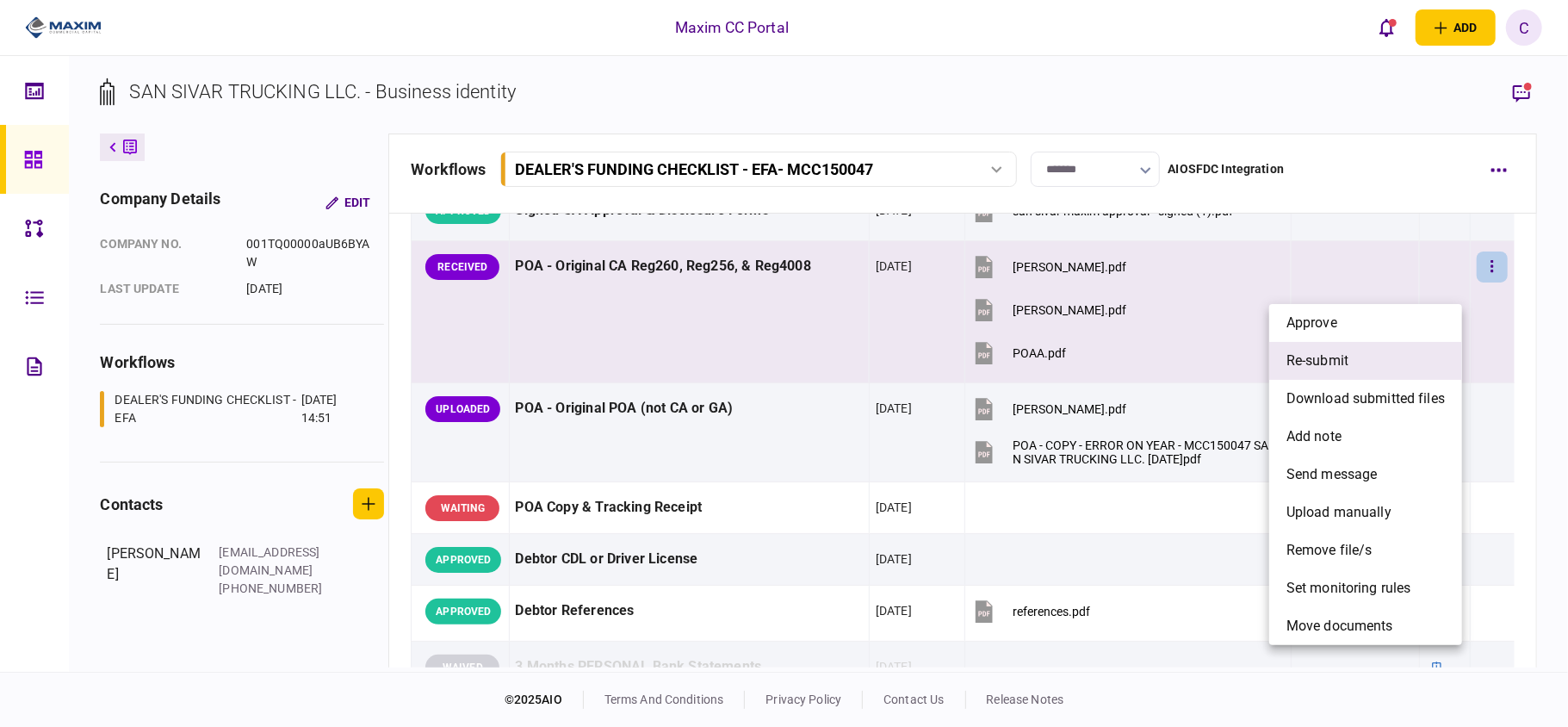
click at [1364, 355] on li "re-submit" at bounding box center [1366, 360] width 193 height 38
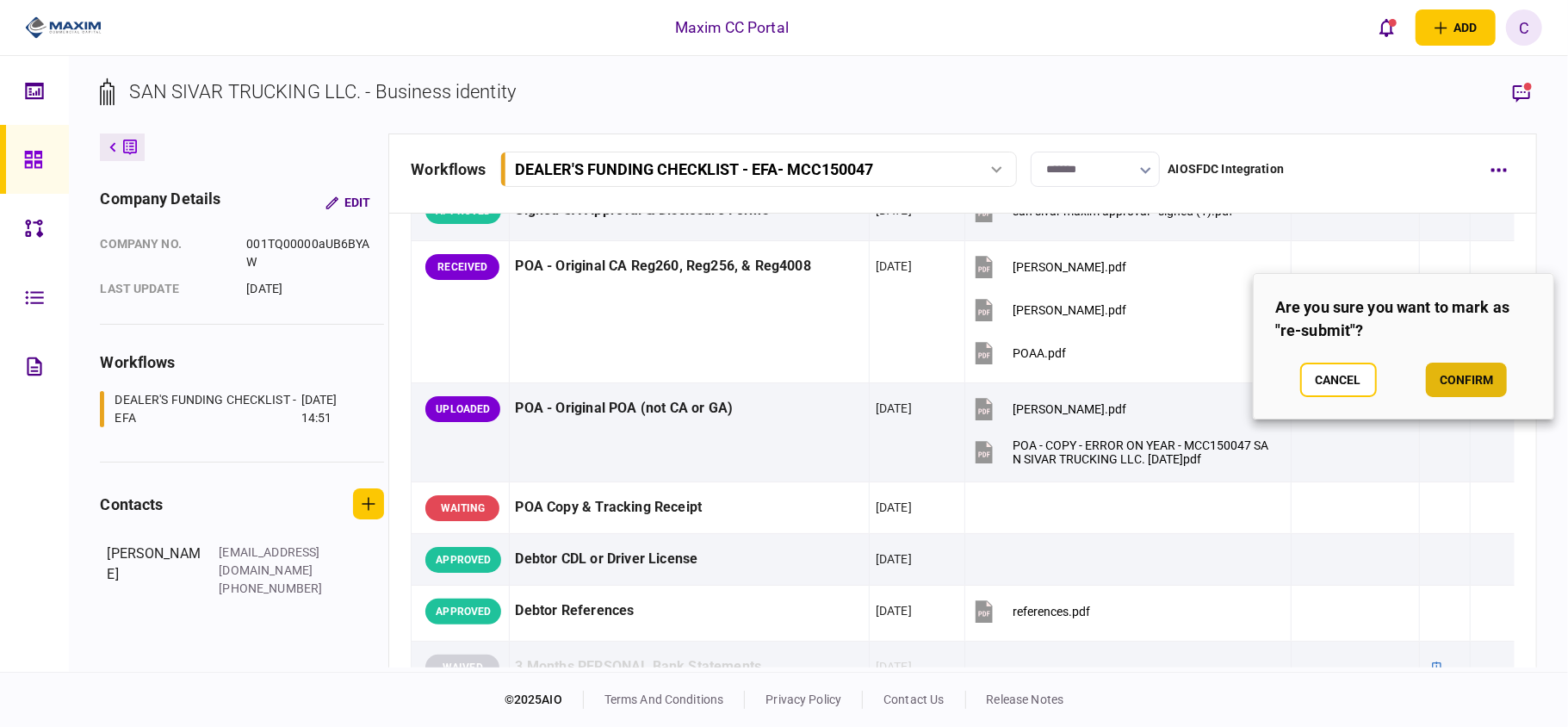
click at [1458, 379] on button "confirm" at bounding box center [1467, 380] width 81 height 35
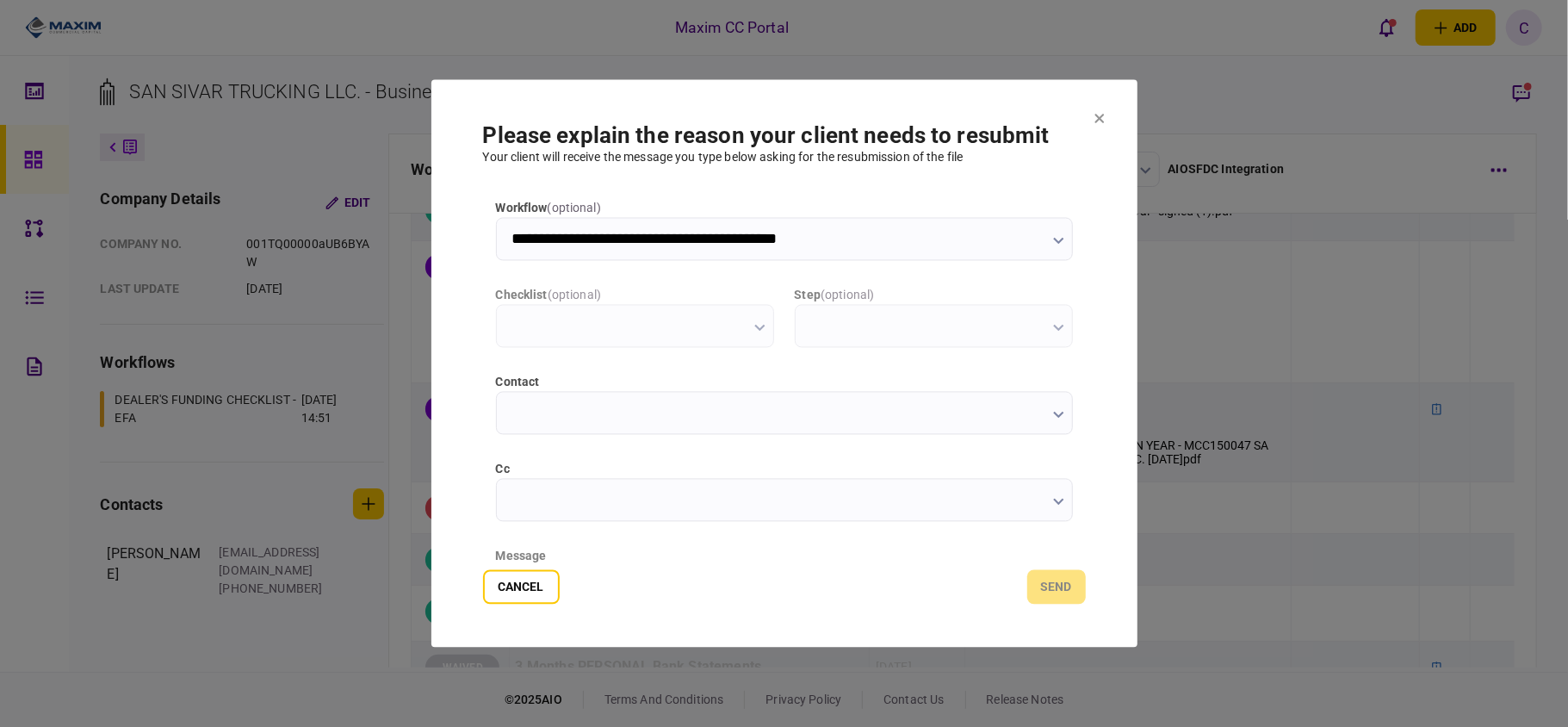
scroll to position [0, 0]
type input "**********"
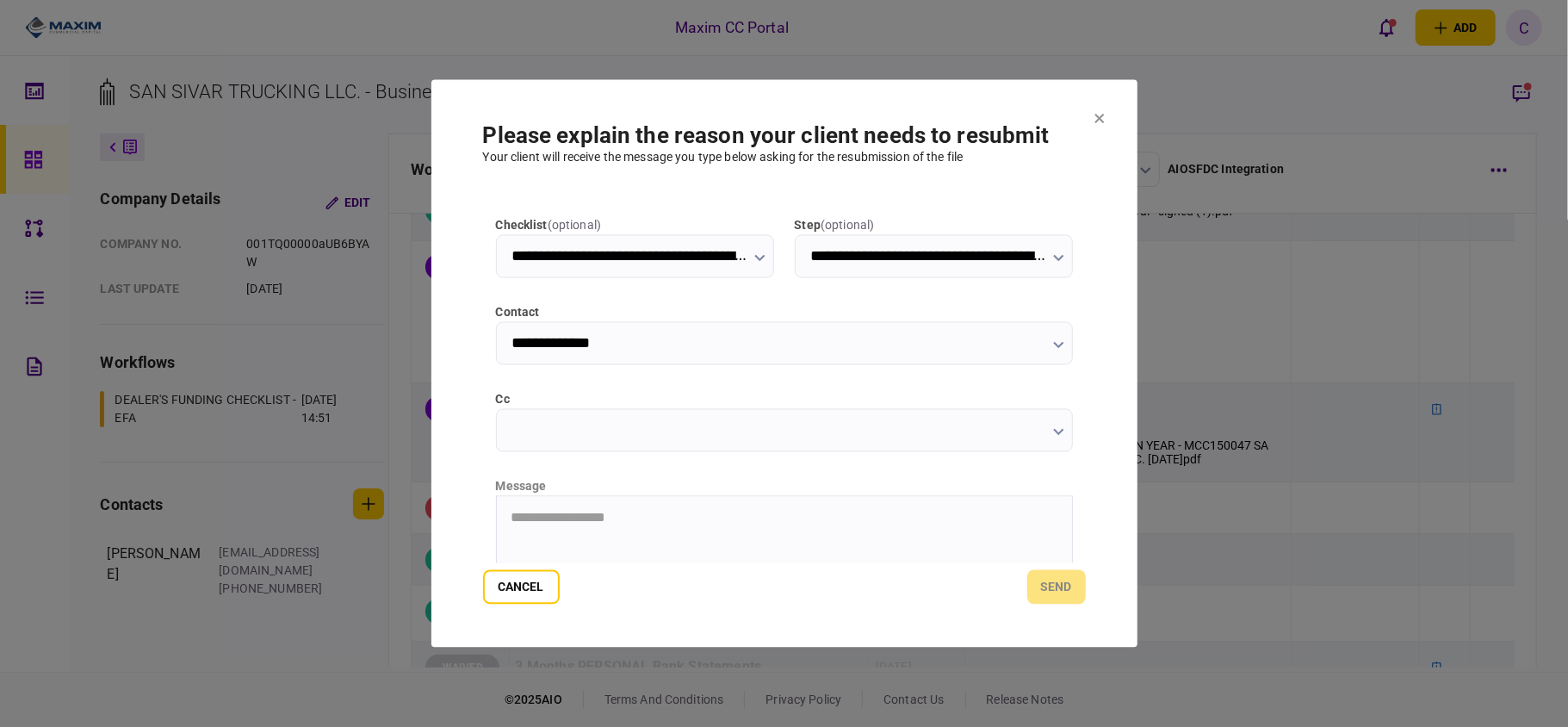
scroll to position [217, 0]
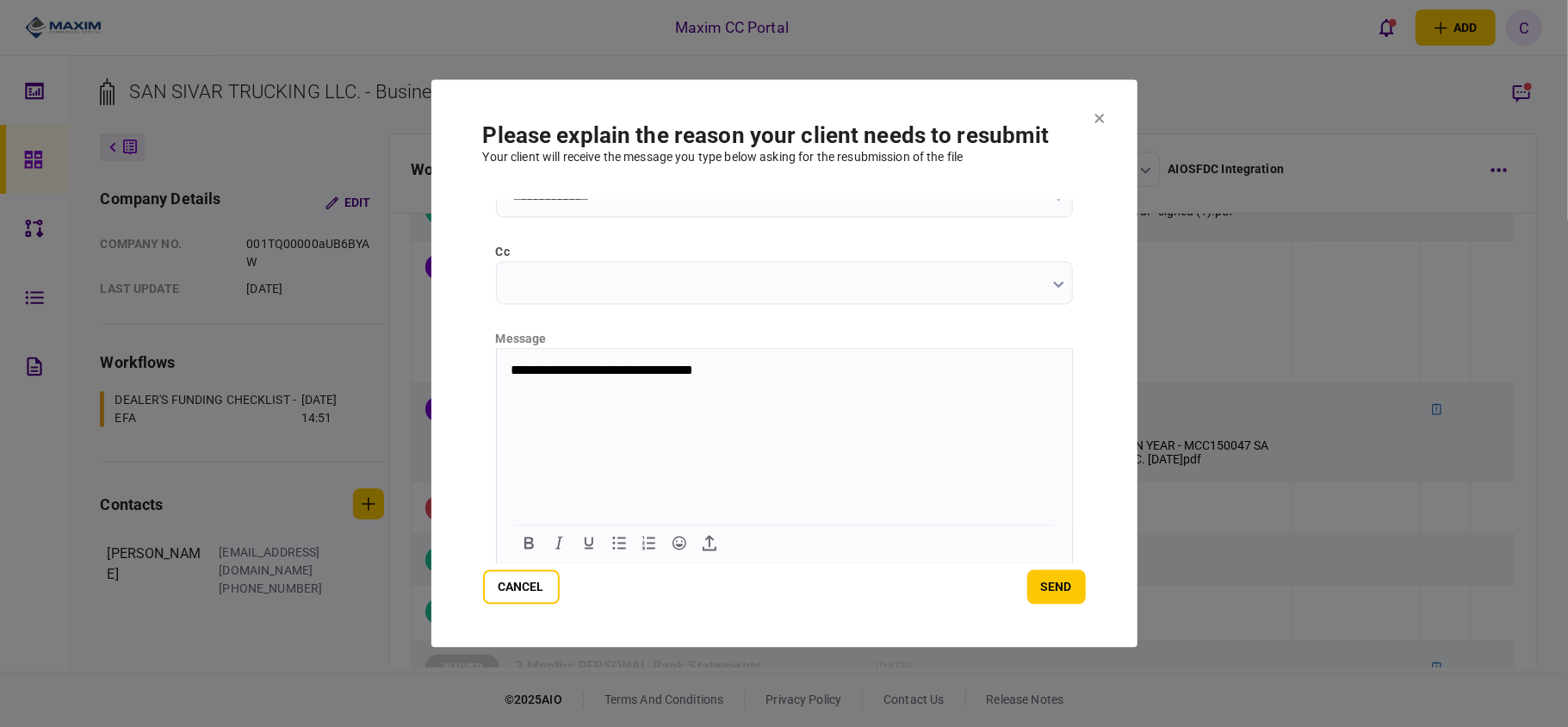
click at [507, 369] on body "**********" at bounding box center [783, 371] width 575 height 16
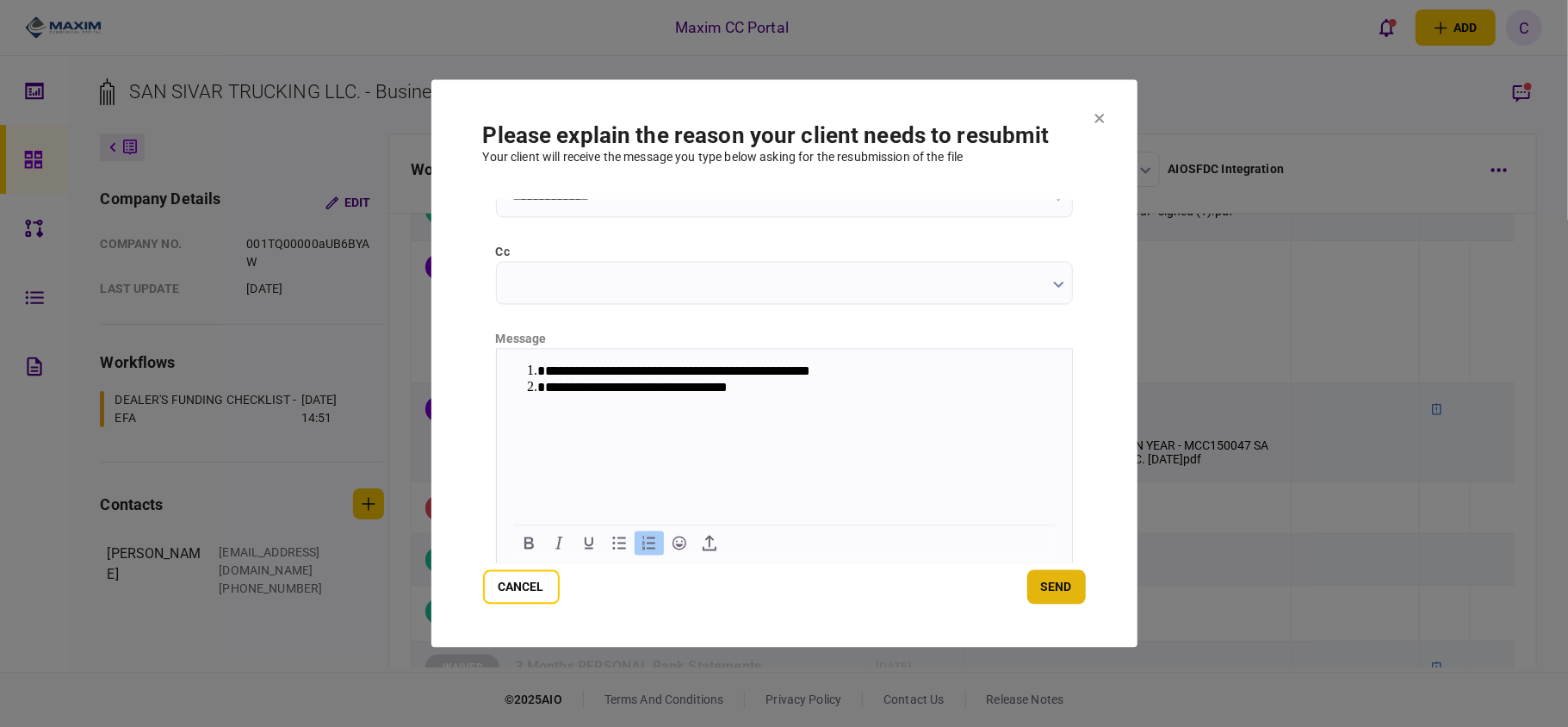
click at [1044, 583] on button "send" at bounding box center [1056, 587] width 59 height 35
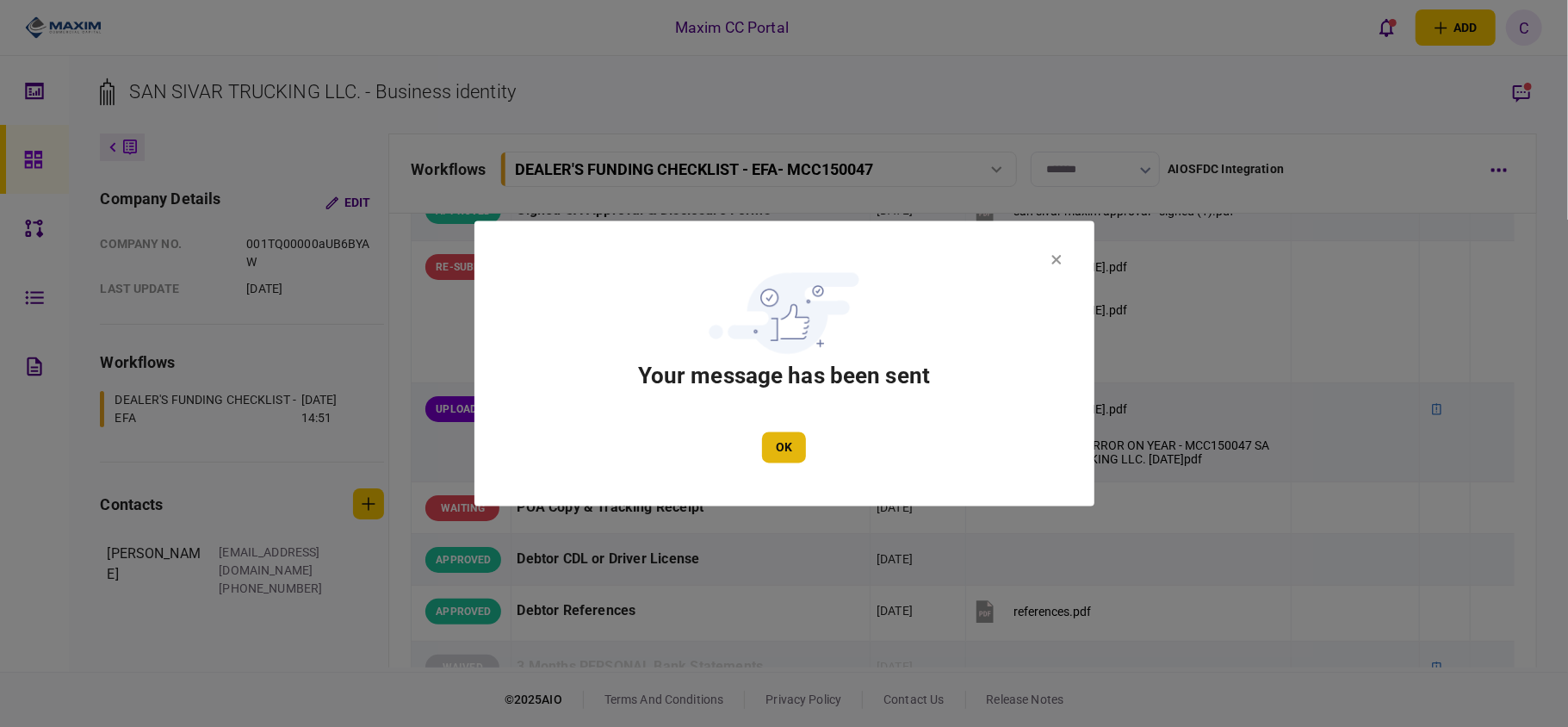
click at [773, 457] on button "OK" at bounding box center [784, 447] width 44 height 31
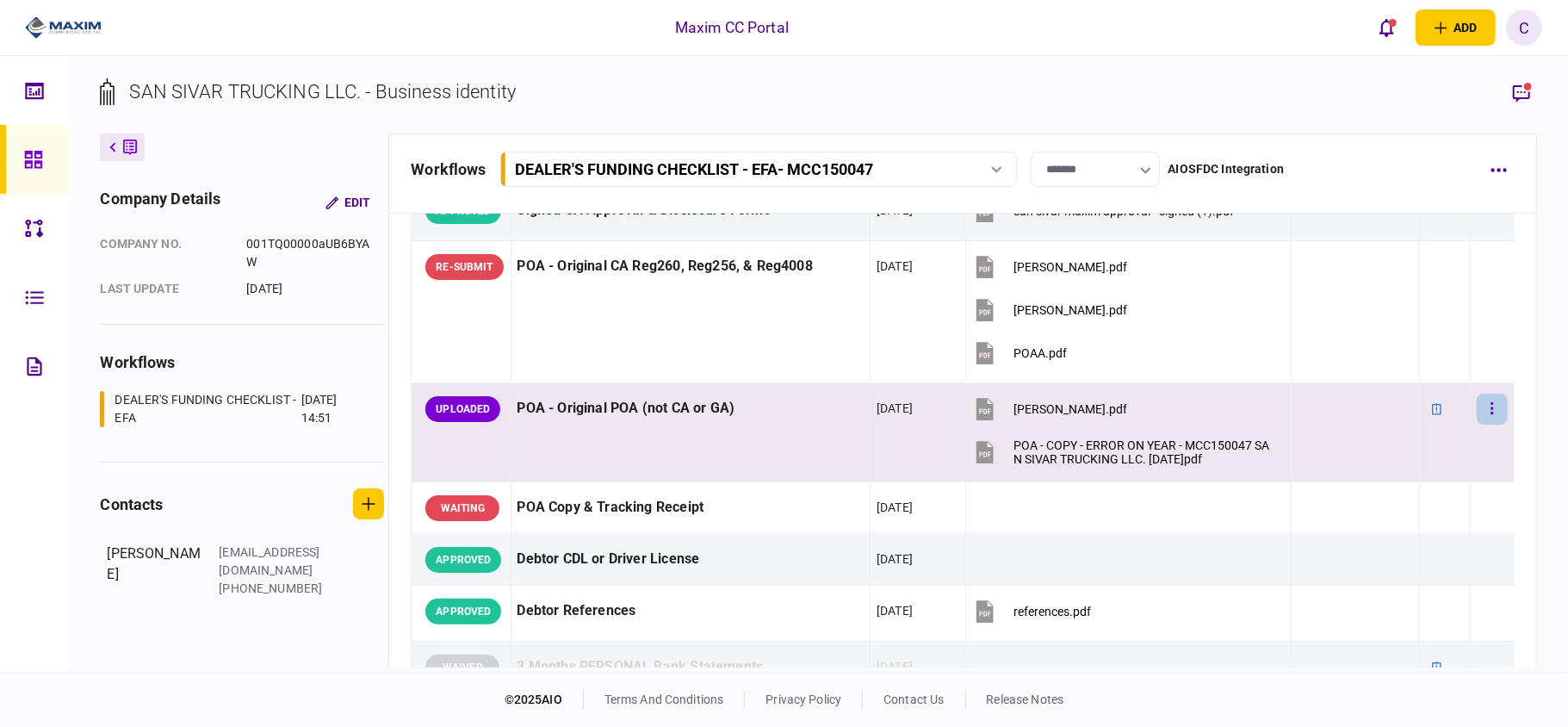
click at [1491, 417] on icon "button" at bounding box center [1493, 408] width 4 height 16
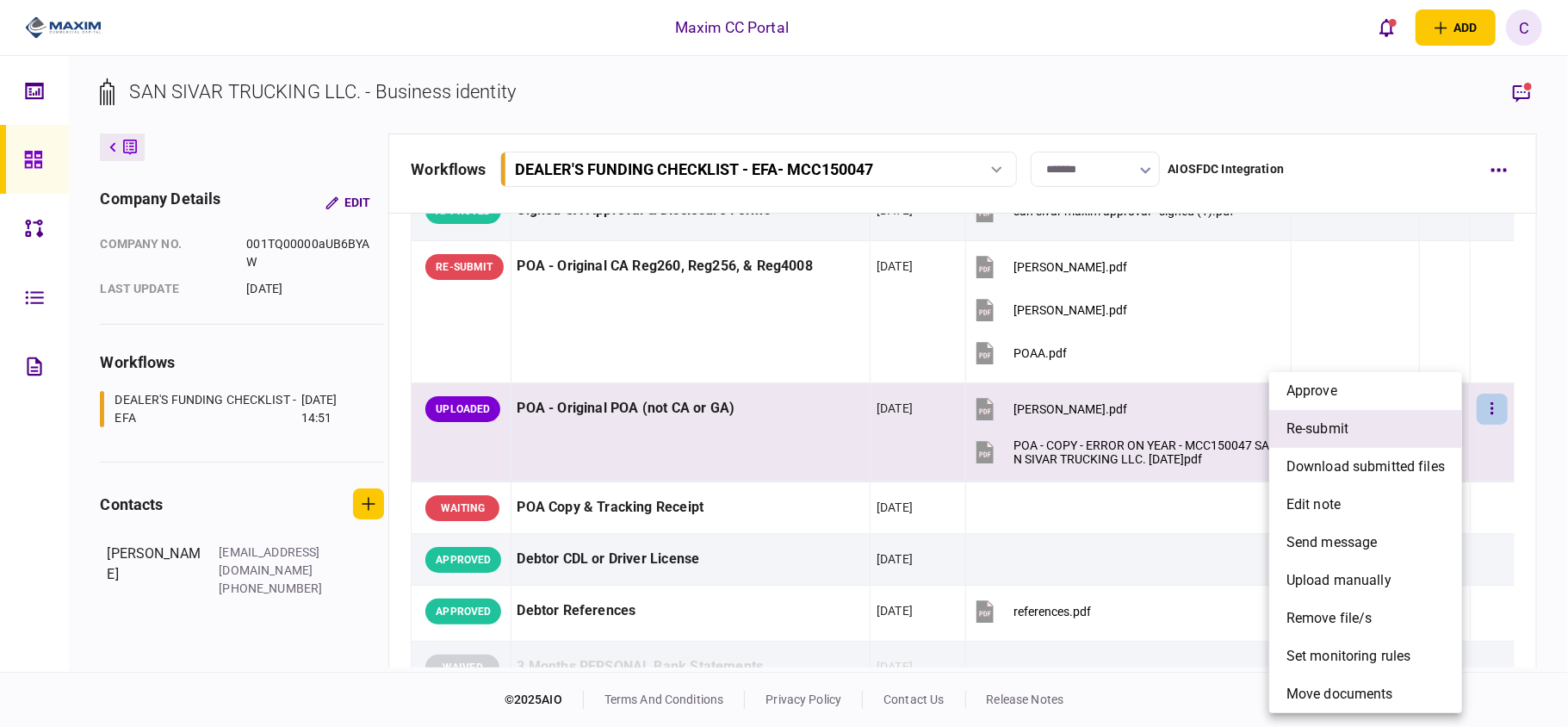
click at [1342, 436] on span "re-submit" at bounding box center [1317, 429] width 62 height 21
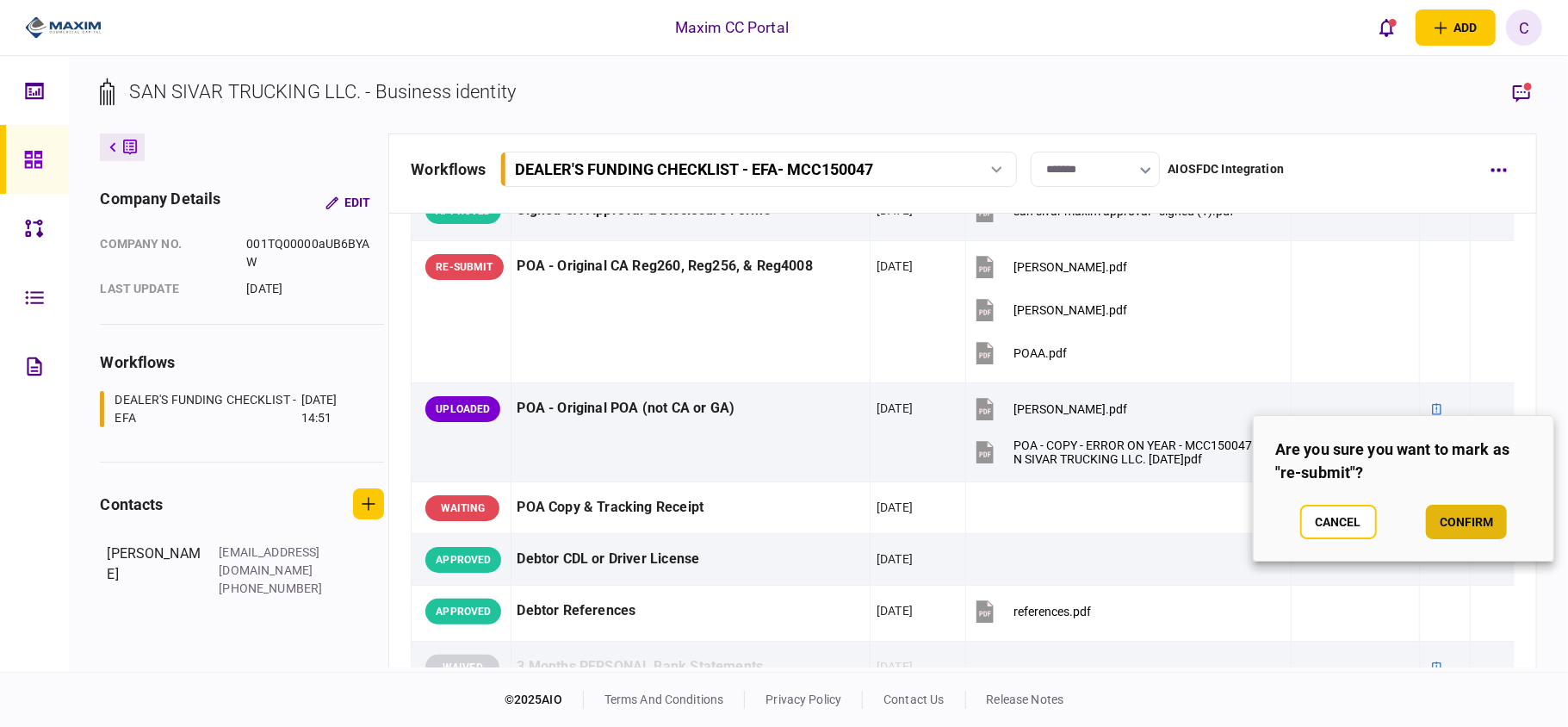
click at [1451, 517] on button "confirm" at bounding box center [1467, 521] width 81 height 35
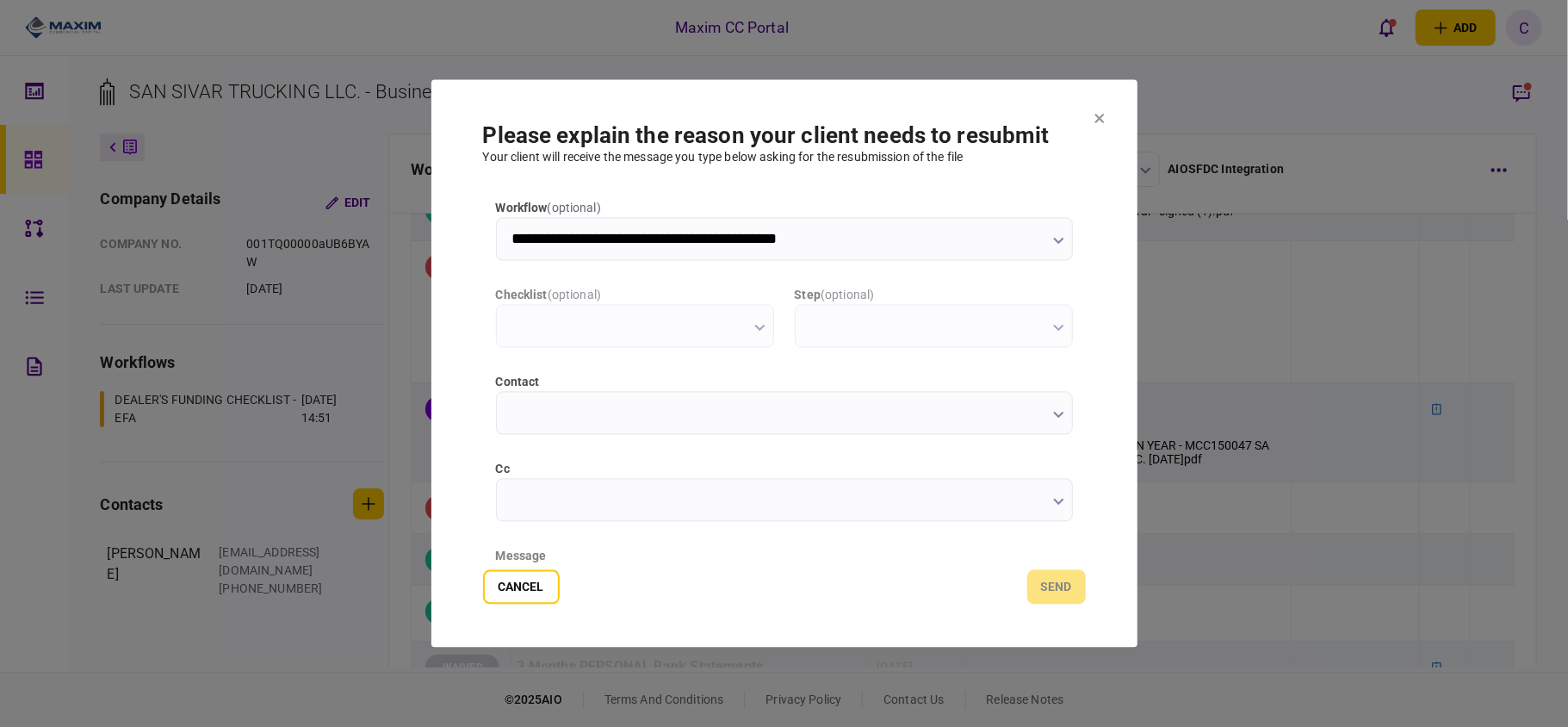
scroll to position [0, 0]
type input "**********"
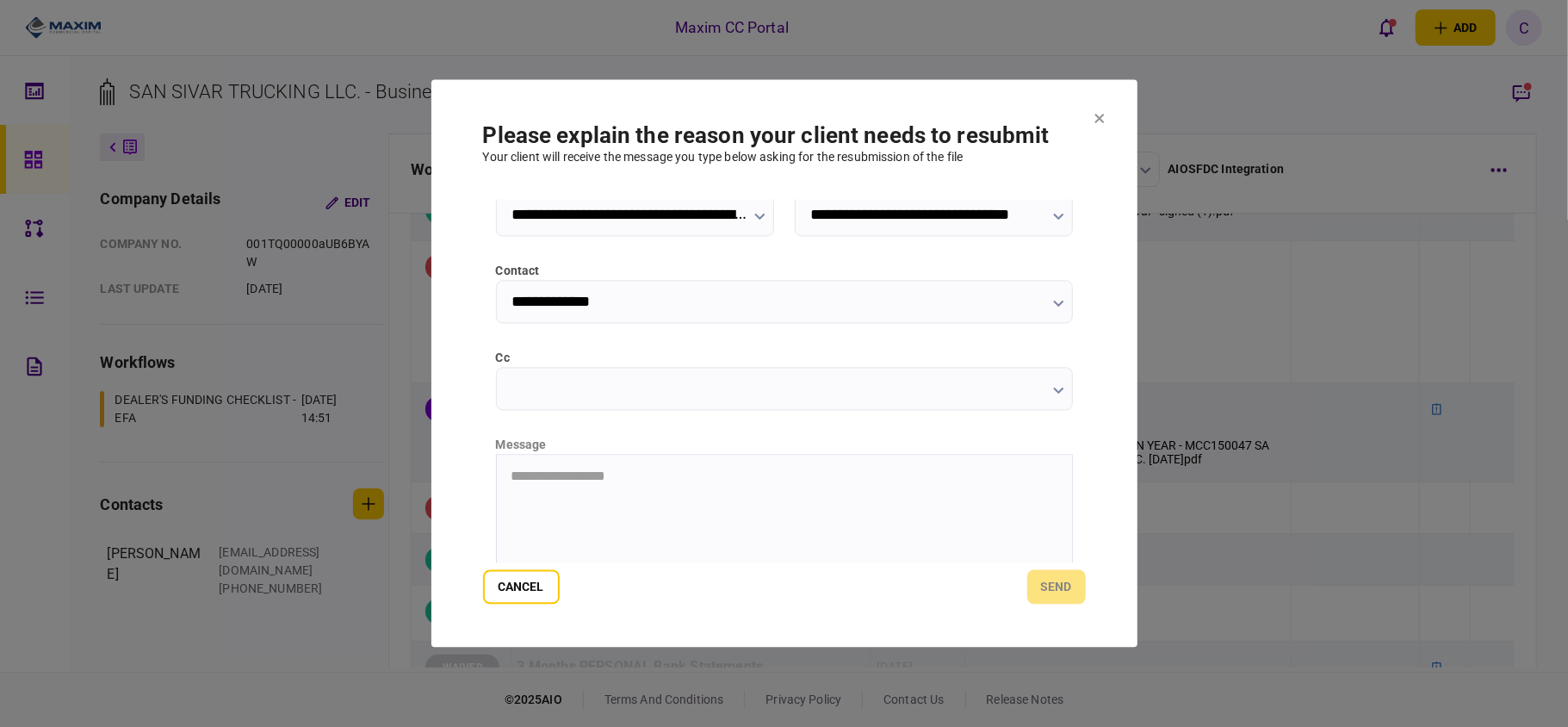
scroll to position [217, 0]
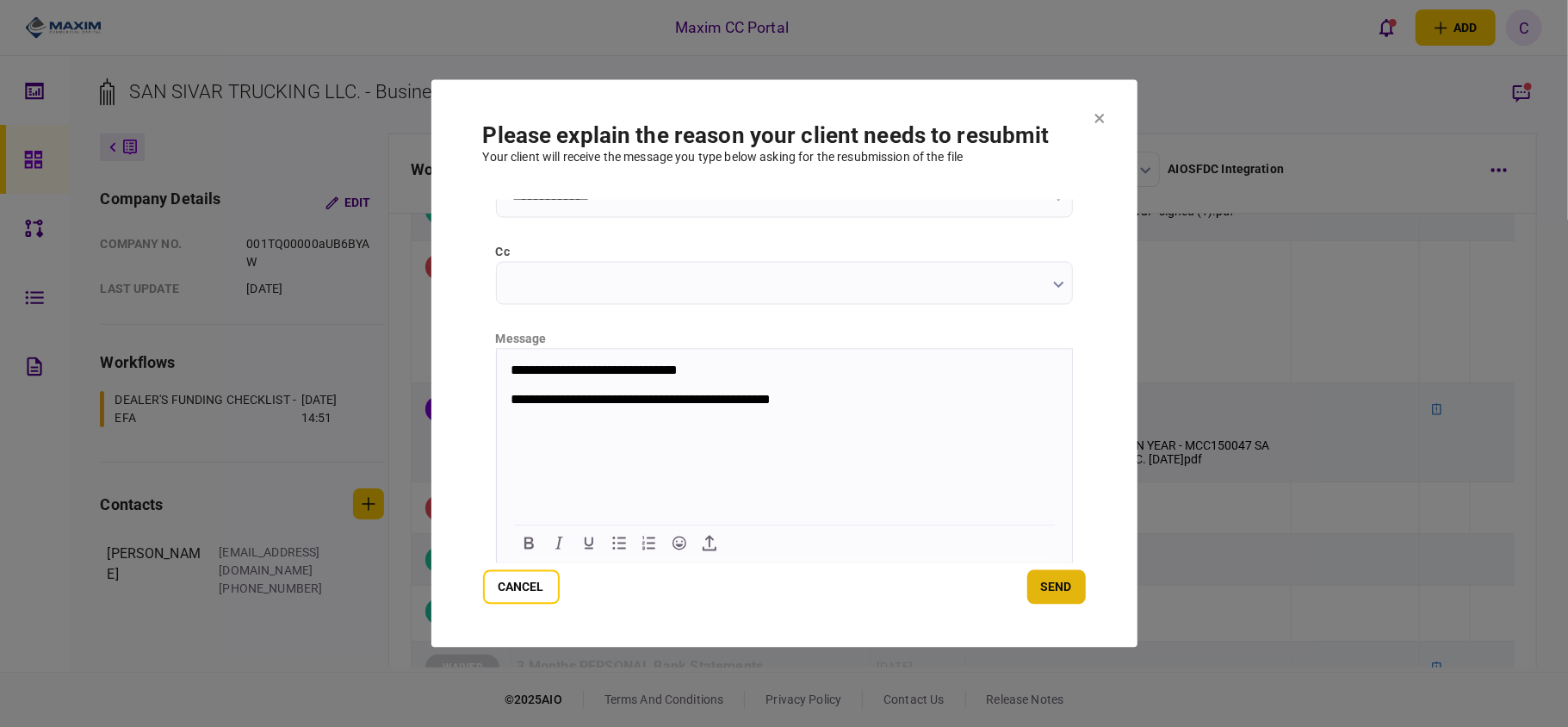
click at [1048, 583] on button "send" at bounding box center [1056, 587] width 59 height 35
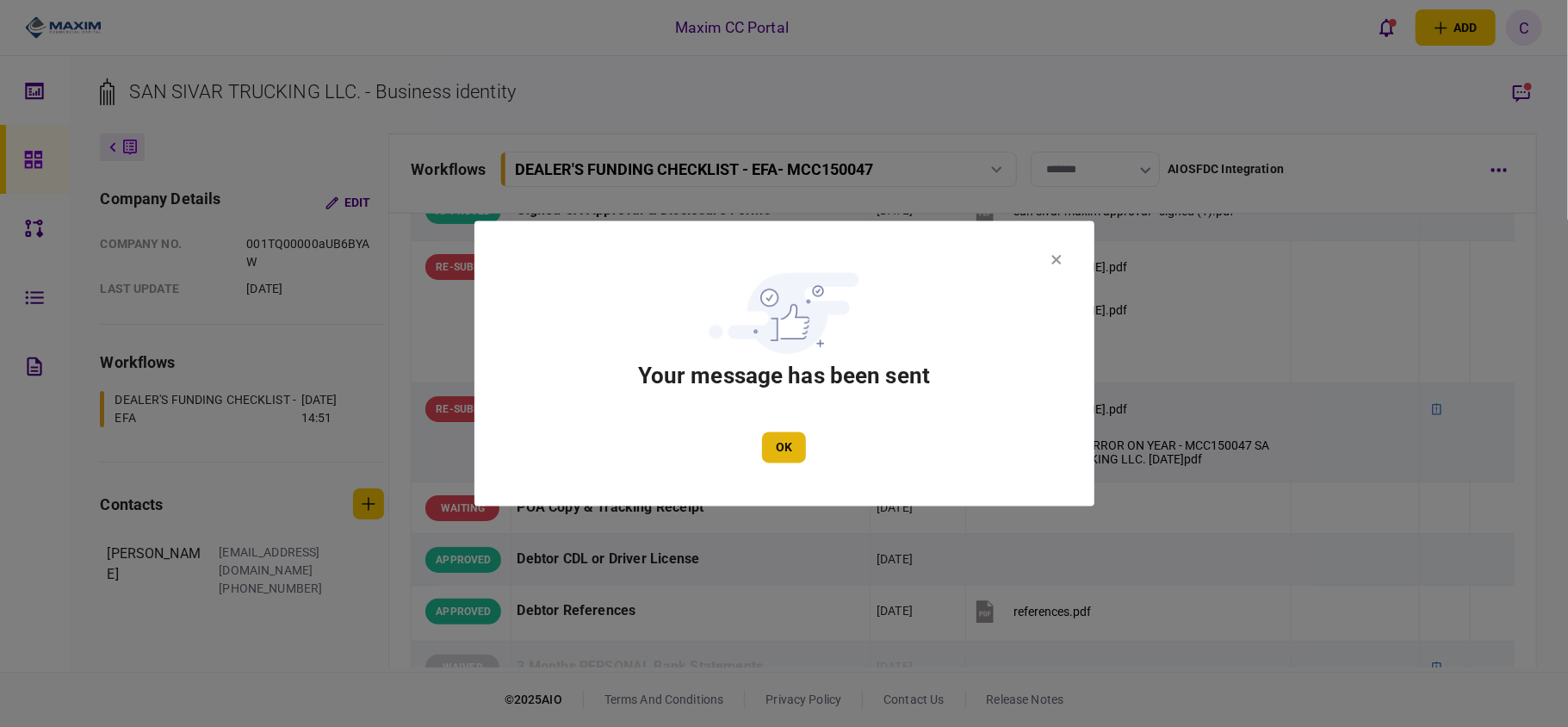
click at [768, 448] on button "OK" at bounding box center [784, 447] width 44 height 31
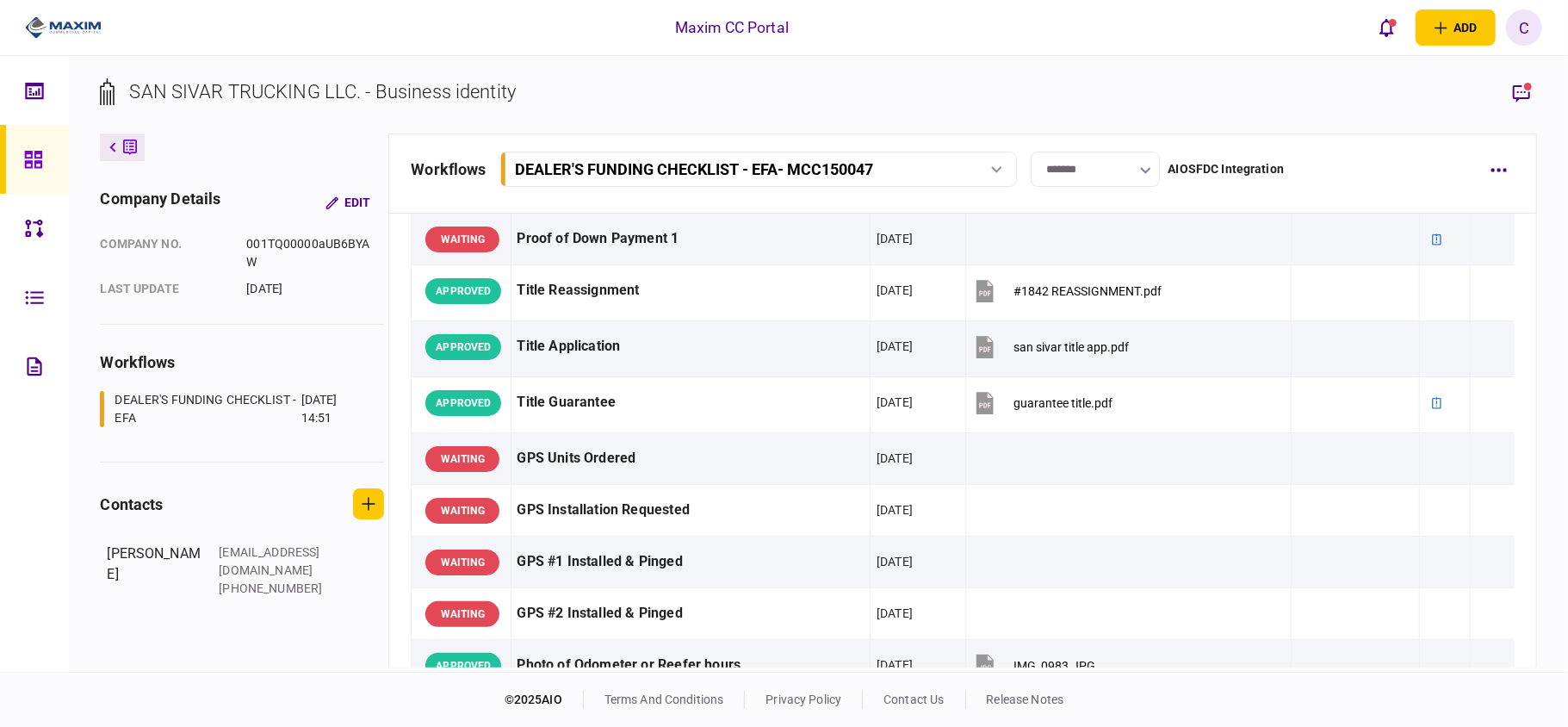
scroll to position [1045, 0]
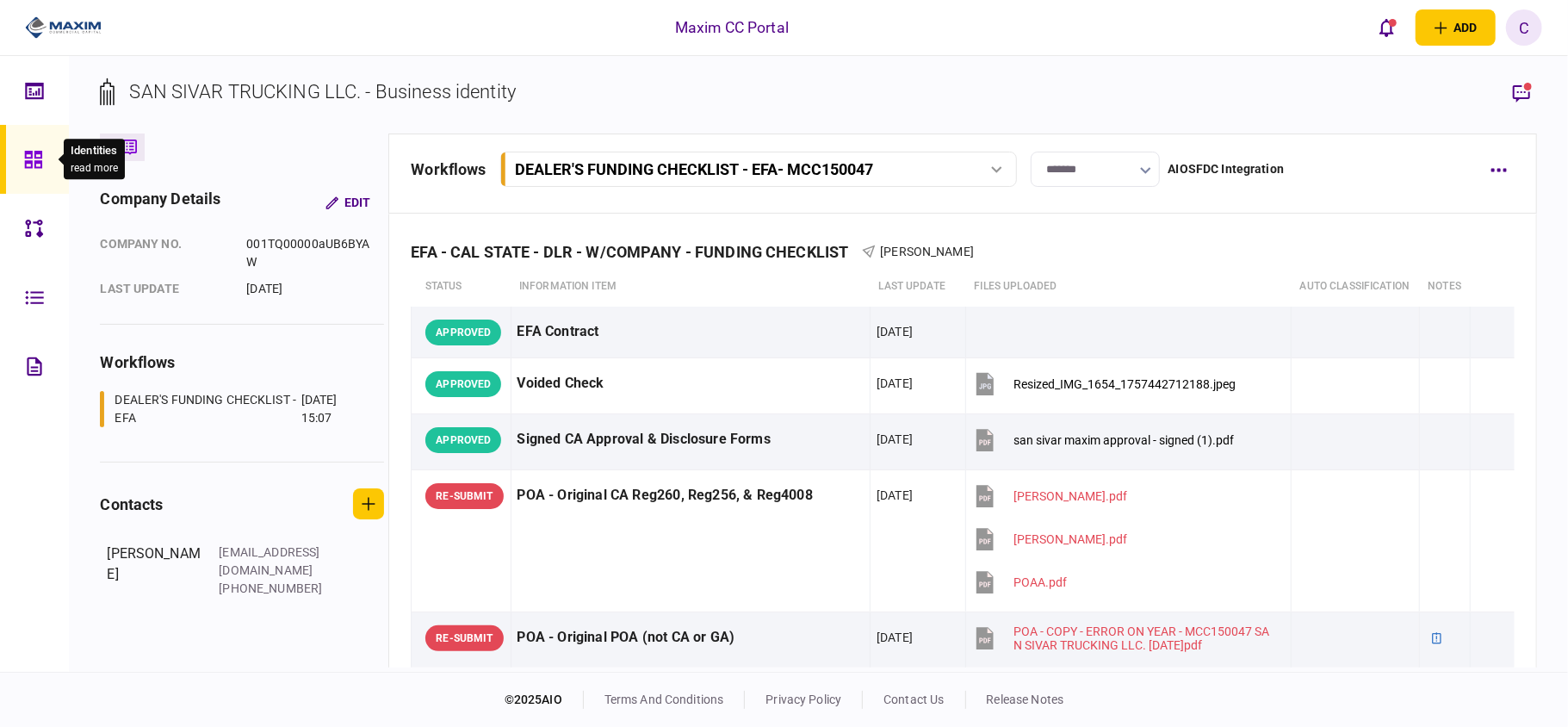
click at [38, 159] on icon at bounding box center [34, 159] width 19 height 20
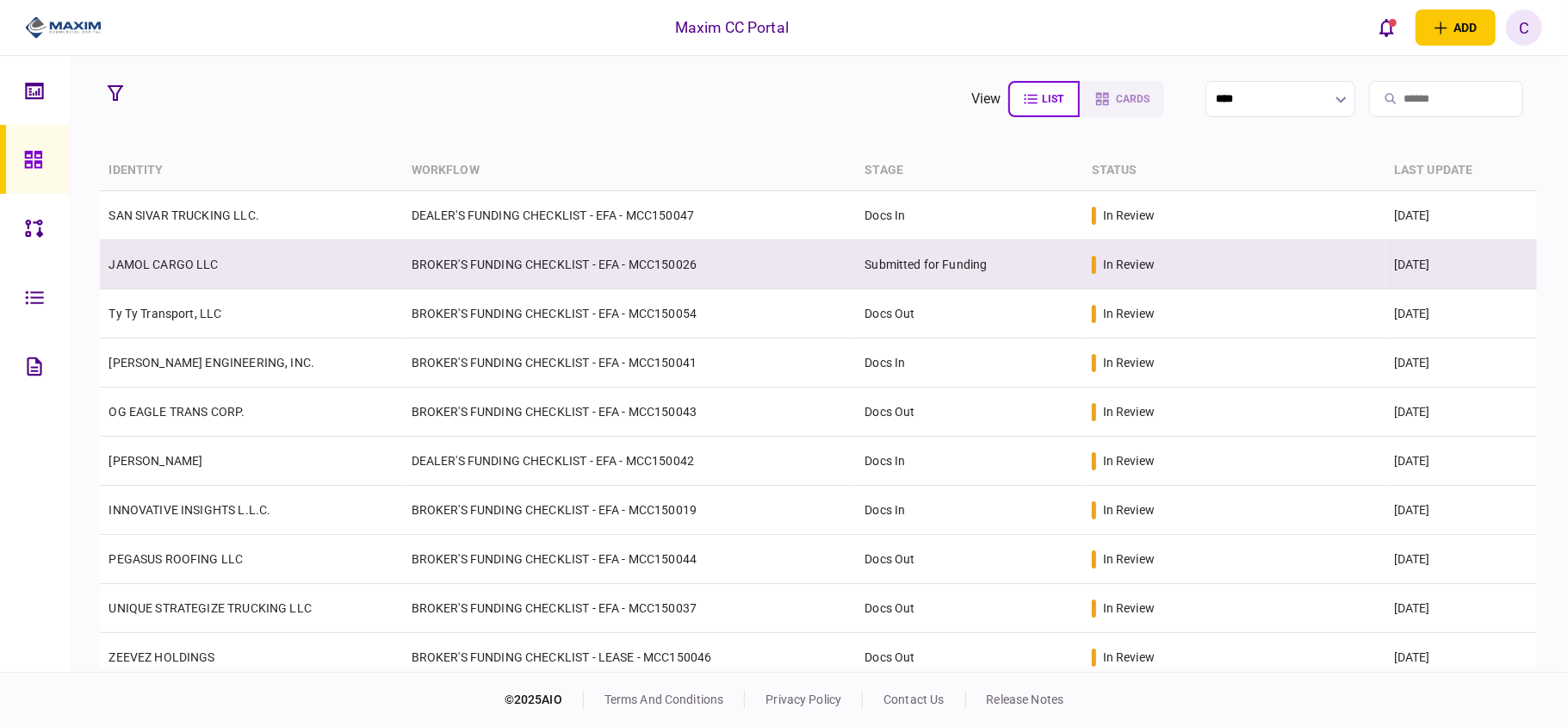
click at [820, 264] on td "BROKER'S FUNDING CHECKLIST - EFA - MCC150026" at bounding box center [630, 265] width 454 height 49
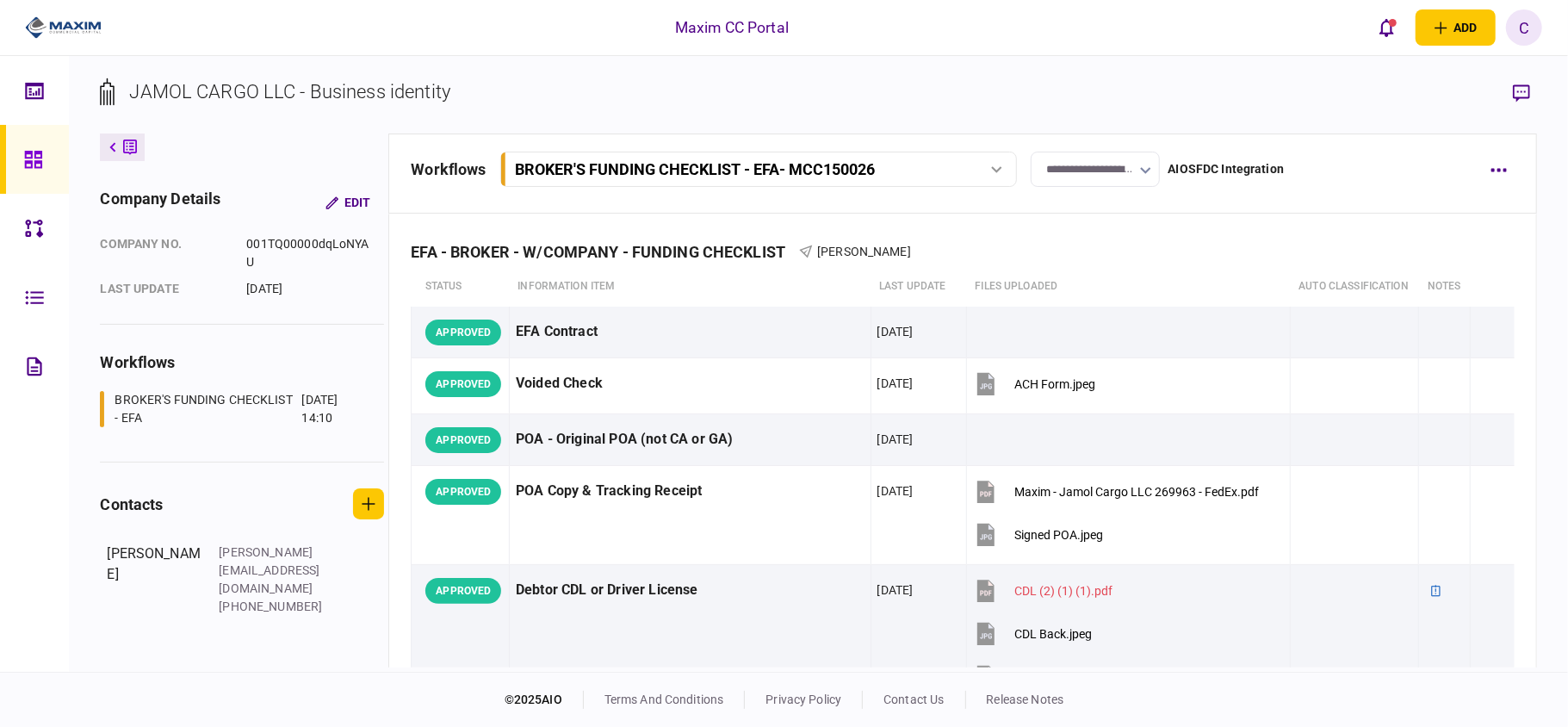
click at [1141, 172] on icon "button" at bounding box center [1146, 170] width 11 height 7
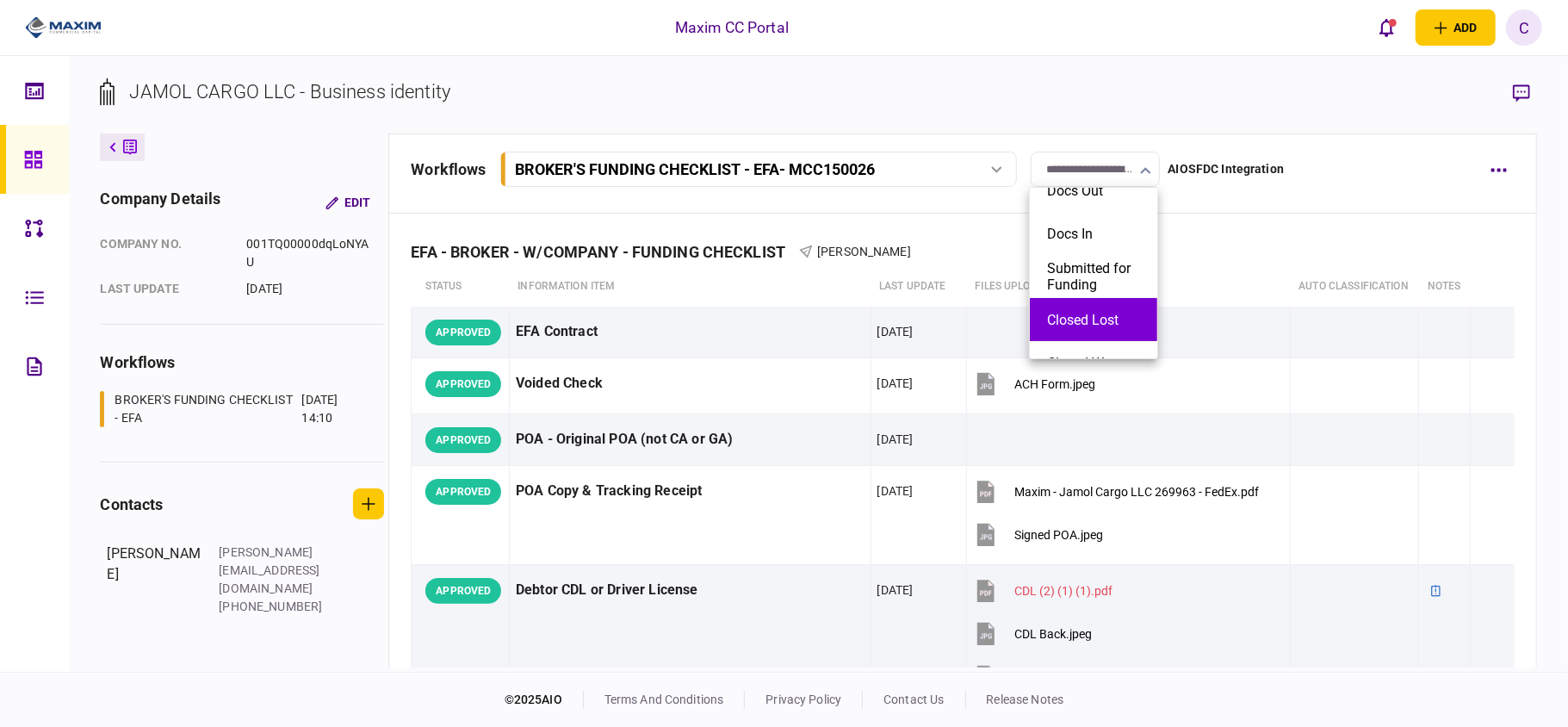
scroll to position [88, 0]
click at [1082, 334] on button "Closed Won" at bounding box center [1093, 337] width 93 height 16
type input "**********"
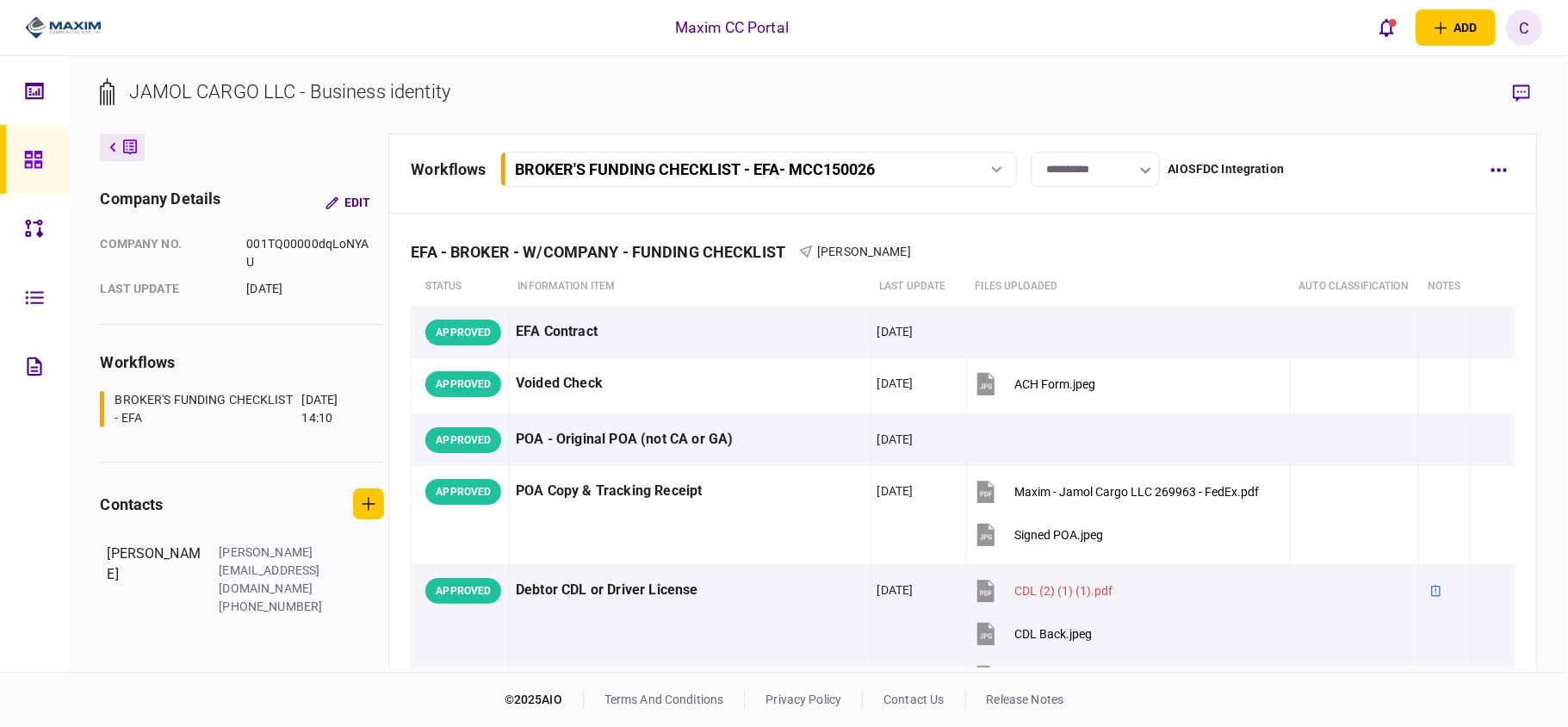
click at [35, 156] on icon at bounding box center [33, 159] width 17 height 17
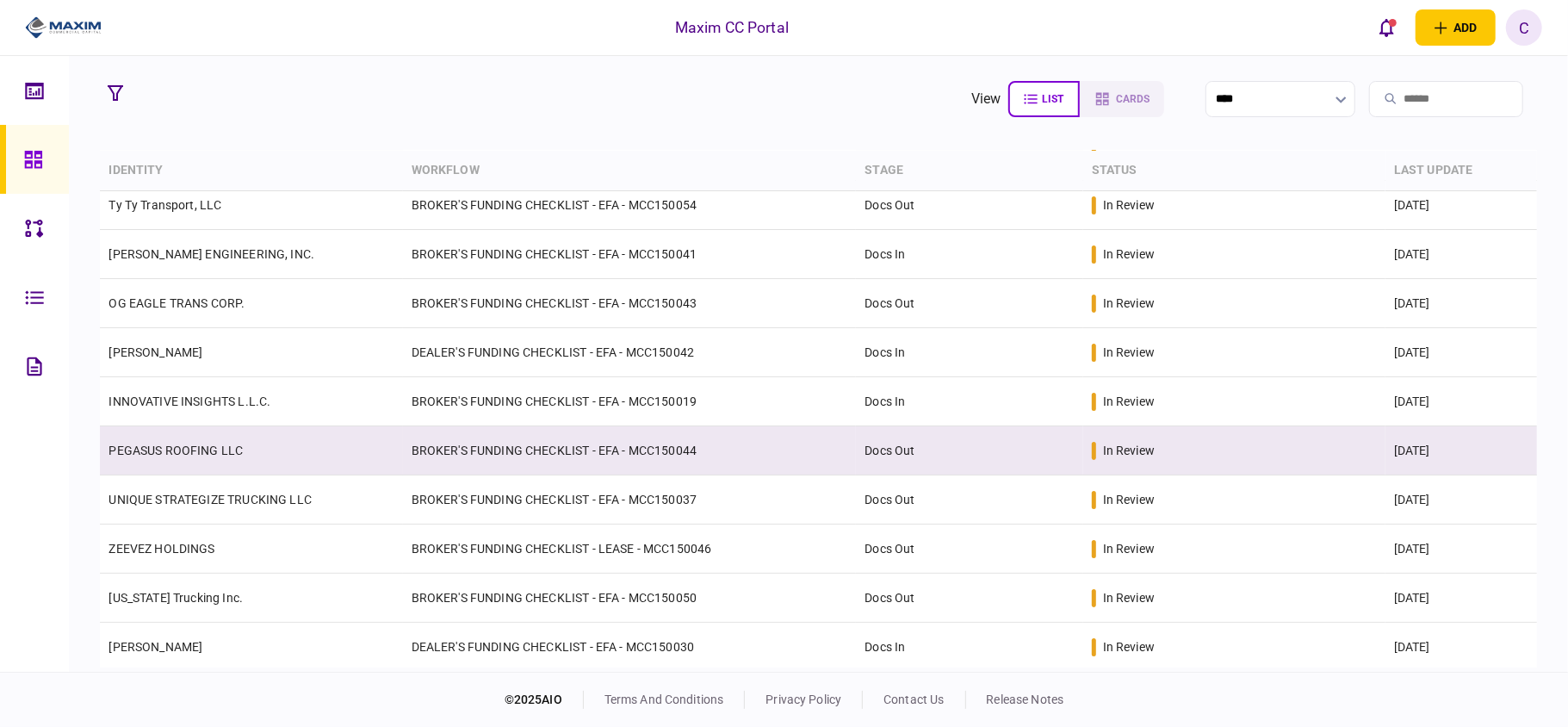
scroll to position [114, 0]
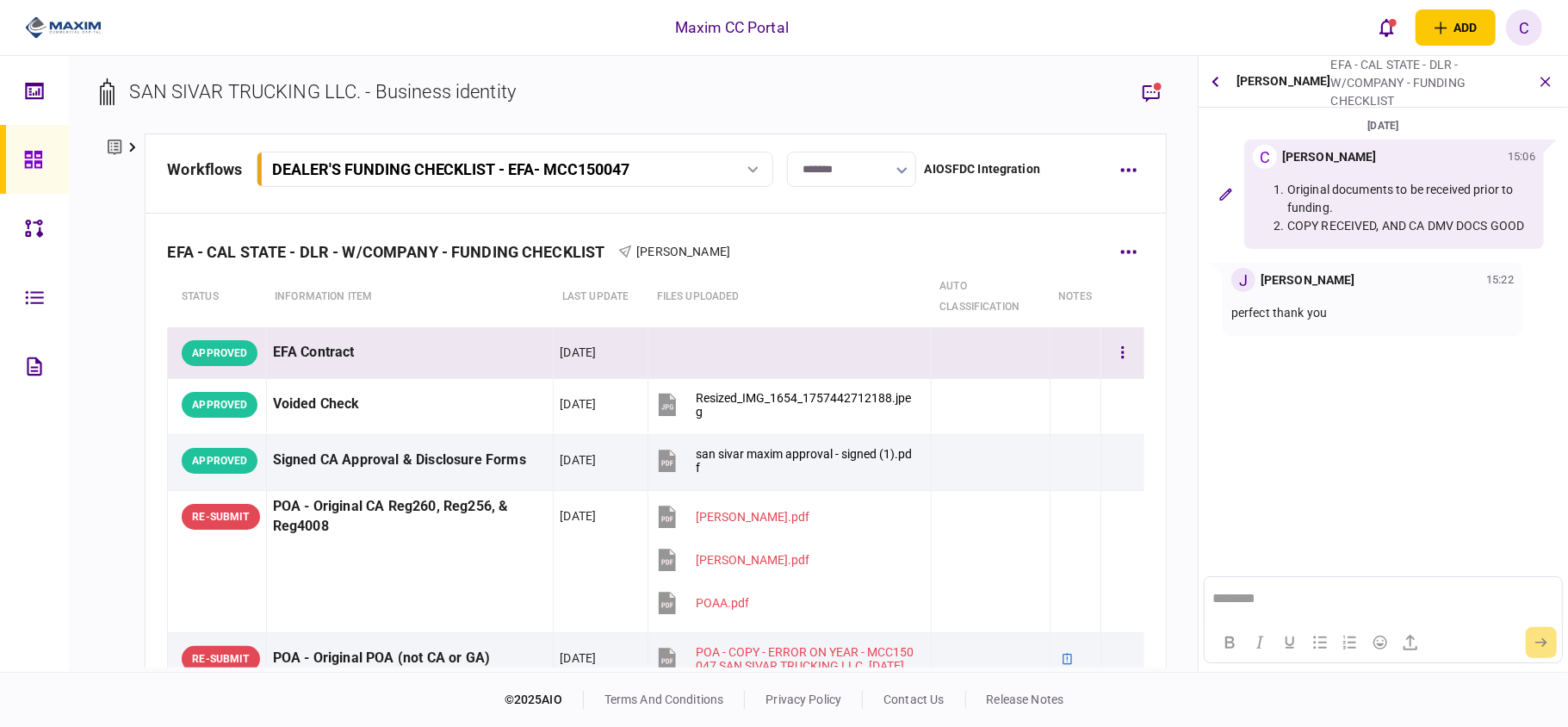
scroll to position [114, 0]
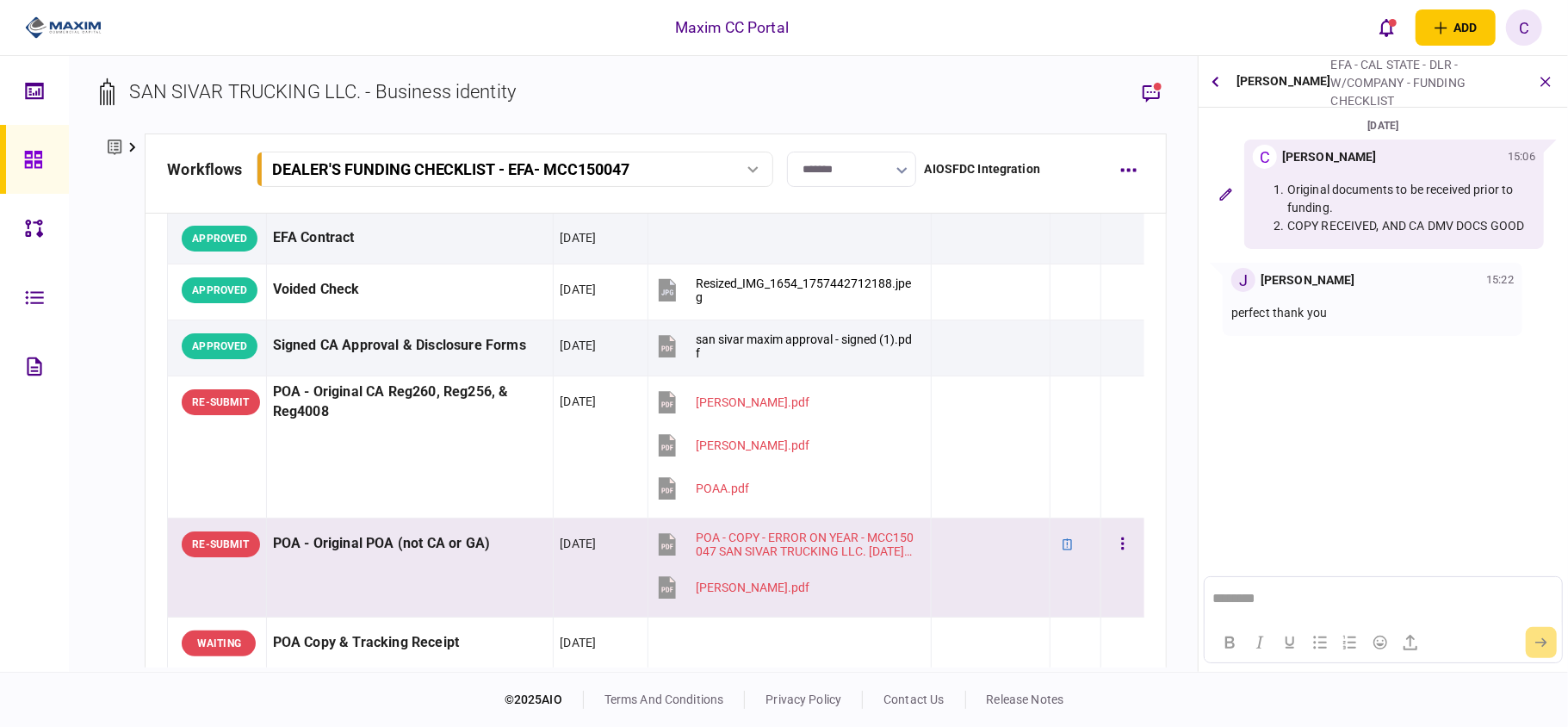
click at [982, 546] on div at bounding box center [991, 544] width 106 height 38
click at [1362, 350] on section "[DATE] C [PERSON_NAME] 15:06 Original documents to be received prior to funding…" at bounding box center [1383, 289] width 370 height 347
click at [1214, 80] on icon "button" at bounding box center [1215, 80] width 7 height 10
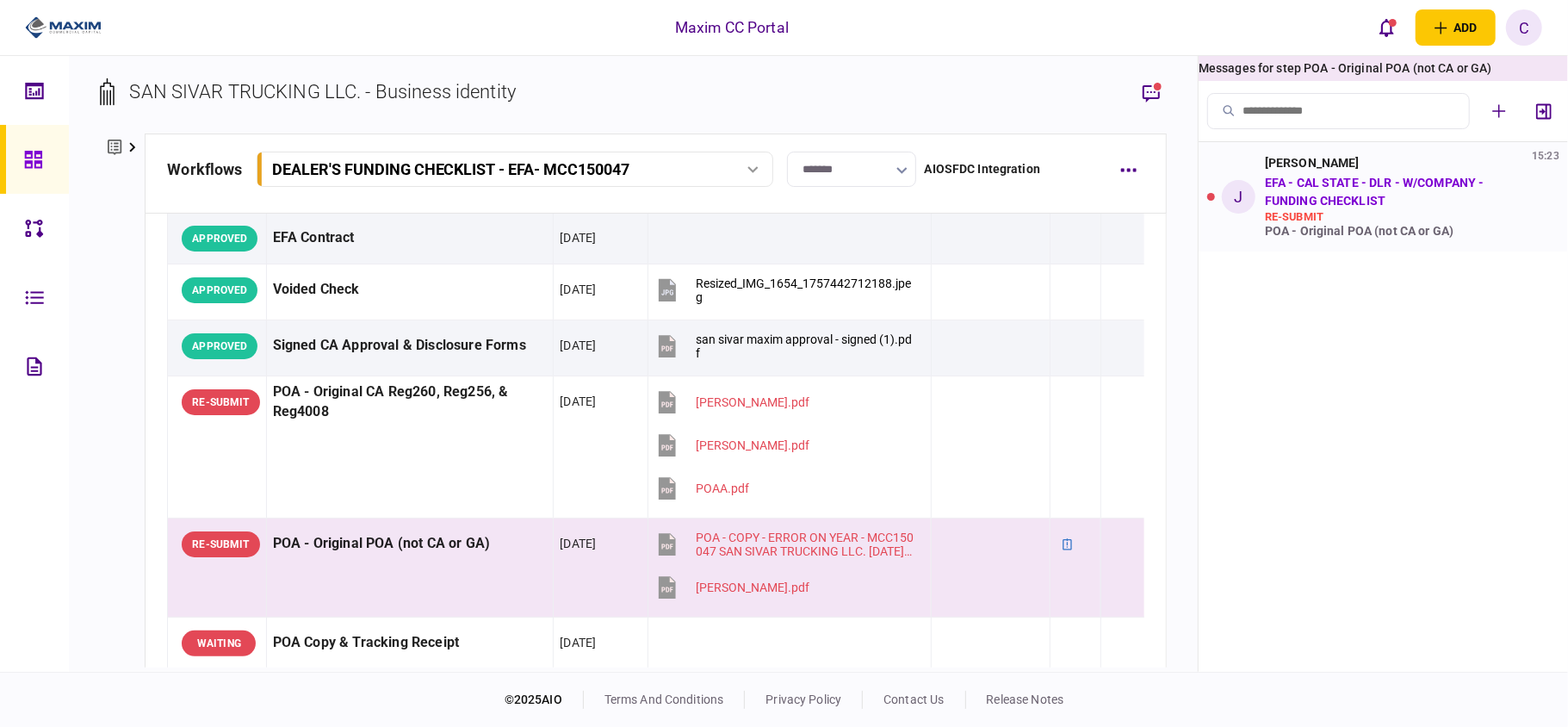
click at [1409, 201] on div "[PERSON_NAME] 15:23 EFA - CAL STATE - DLR - W/COMPANY - FUNDING CHECKLIST re-su…" at bounding box center [1401, 196] width 273 height 81
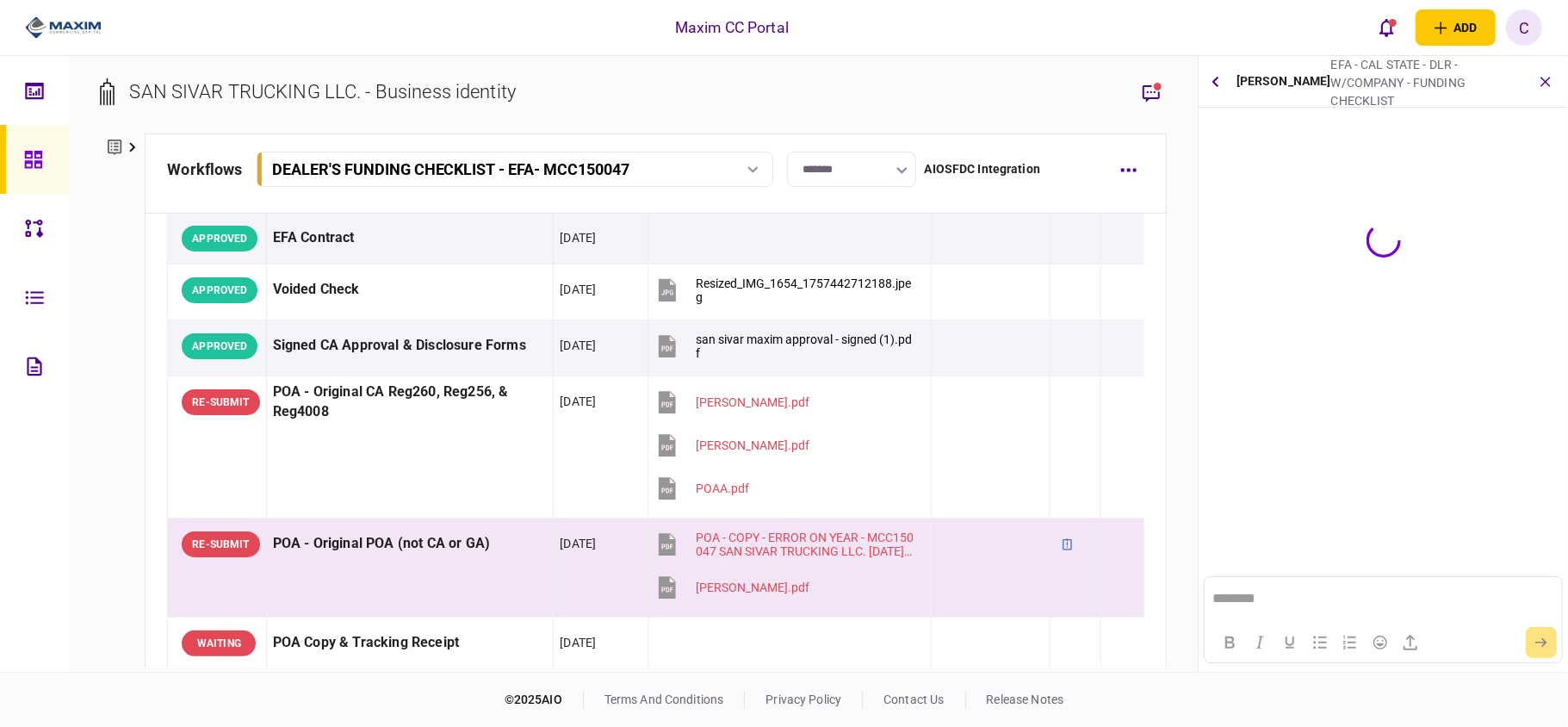
scroll to position [0, 0]
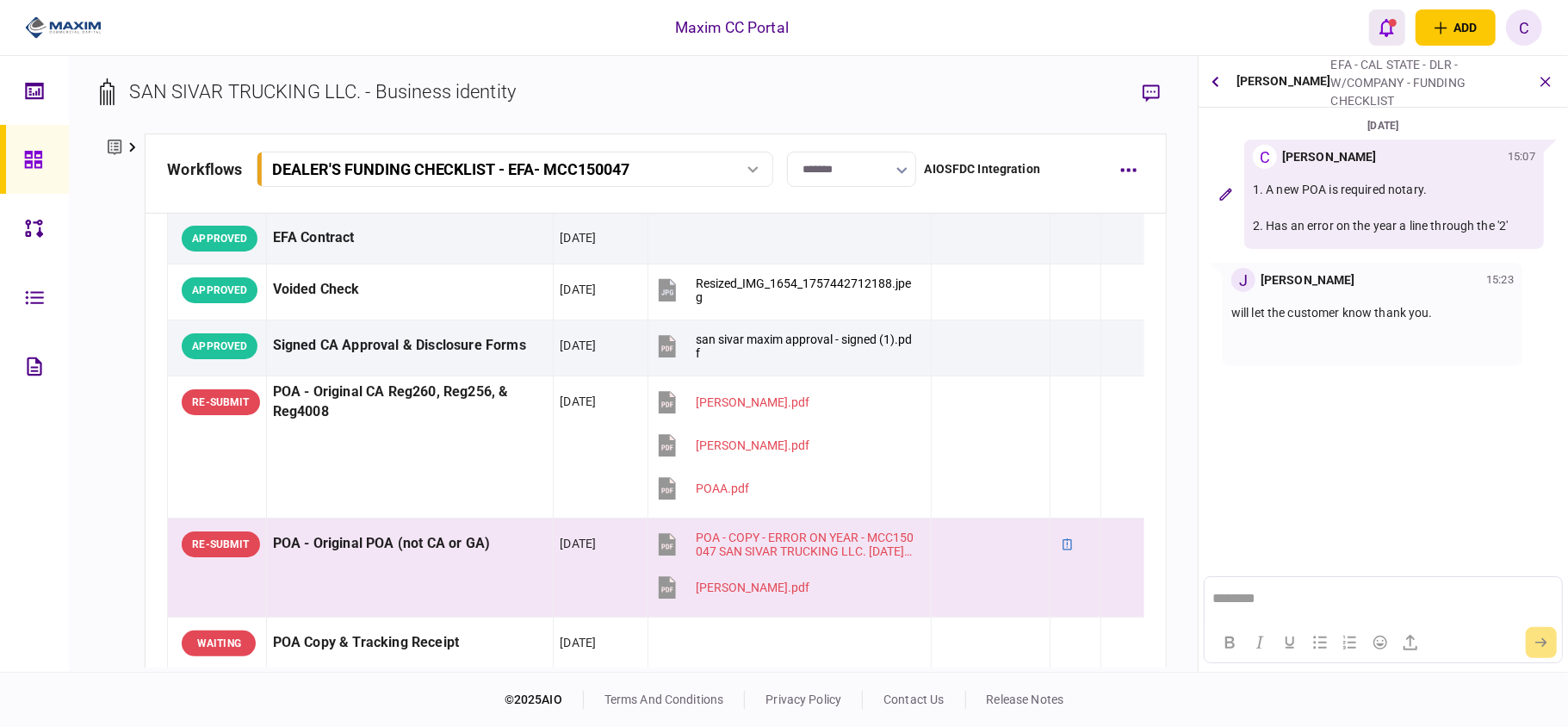
click at [1392, 29] on icon "open notifications list" at bounding box center [1387, 27] width 15 height 18
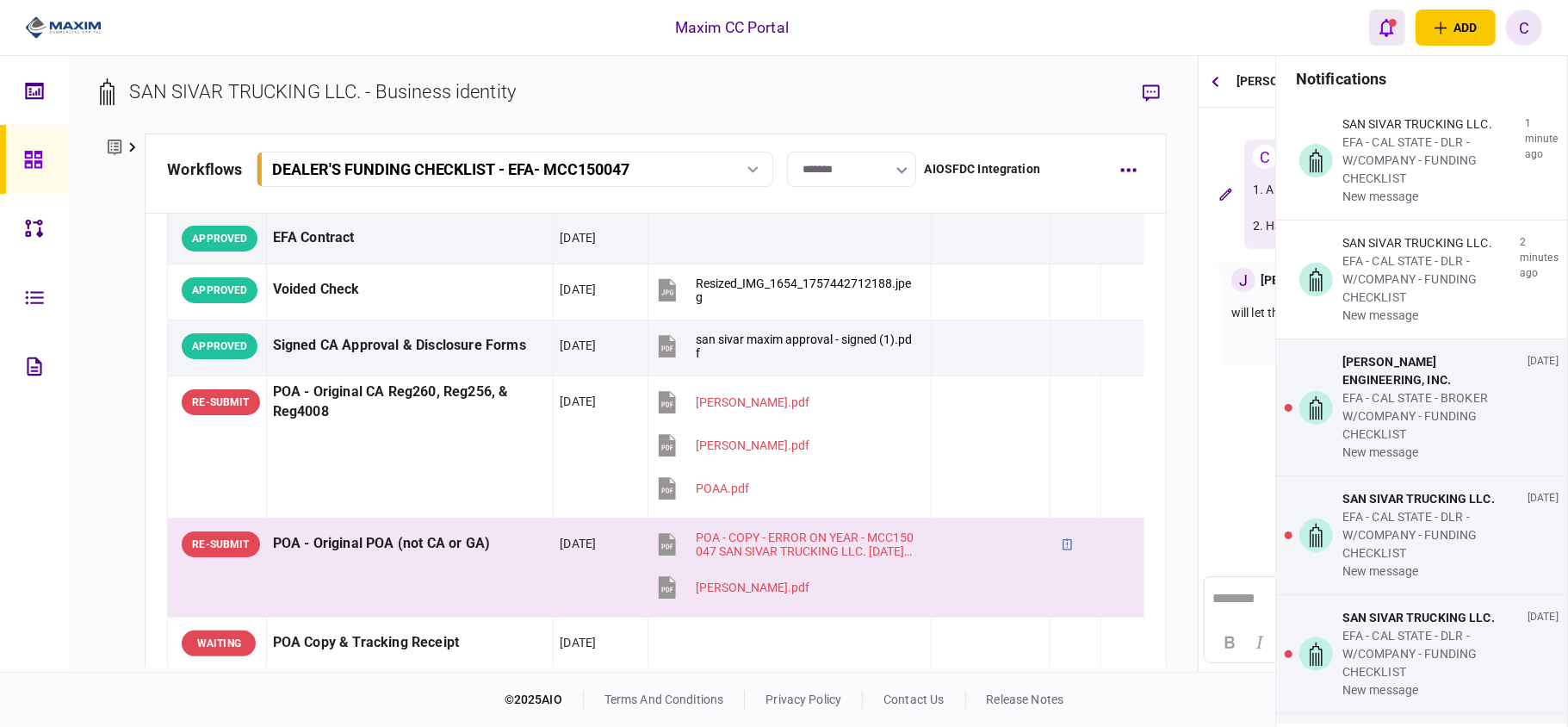
click at [1392, 29] on icon "open notifications list" at bounding box center [1387, 27] width 15 height 18
